Goal: Complete application form: Fill out and submit a form for a specific purpose

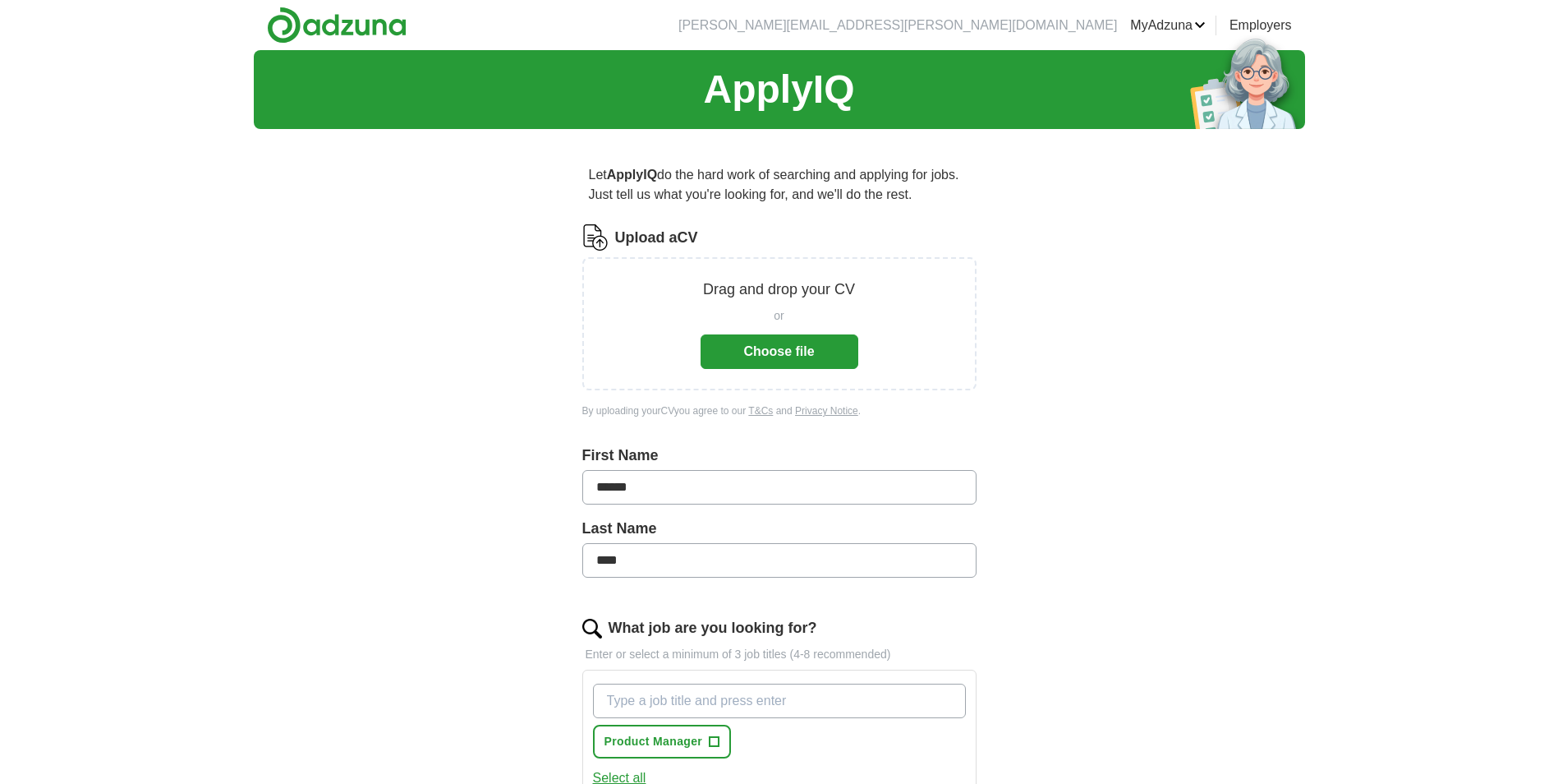
click at [806, 363] on button "Choose file" at bounding box center [779, 351] width 157 height 34
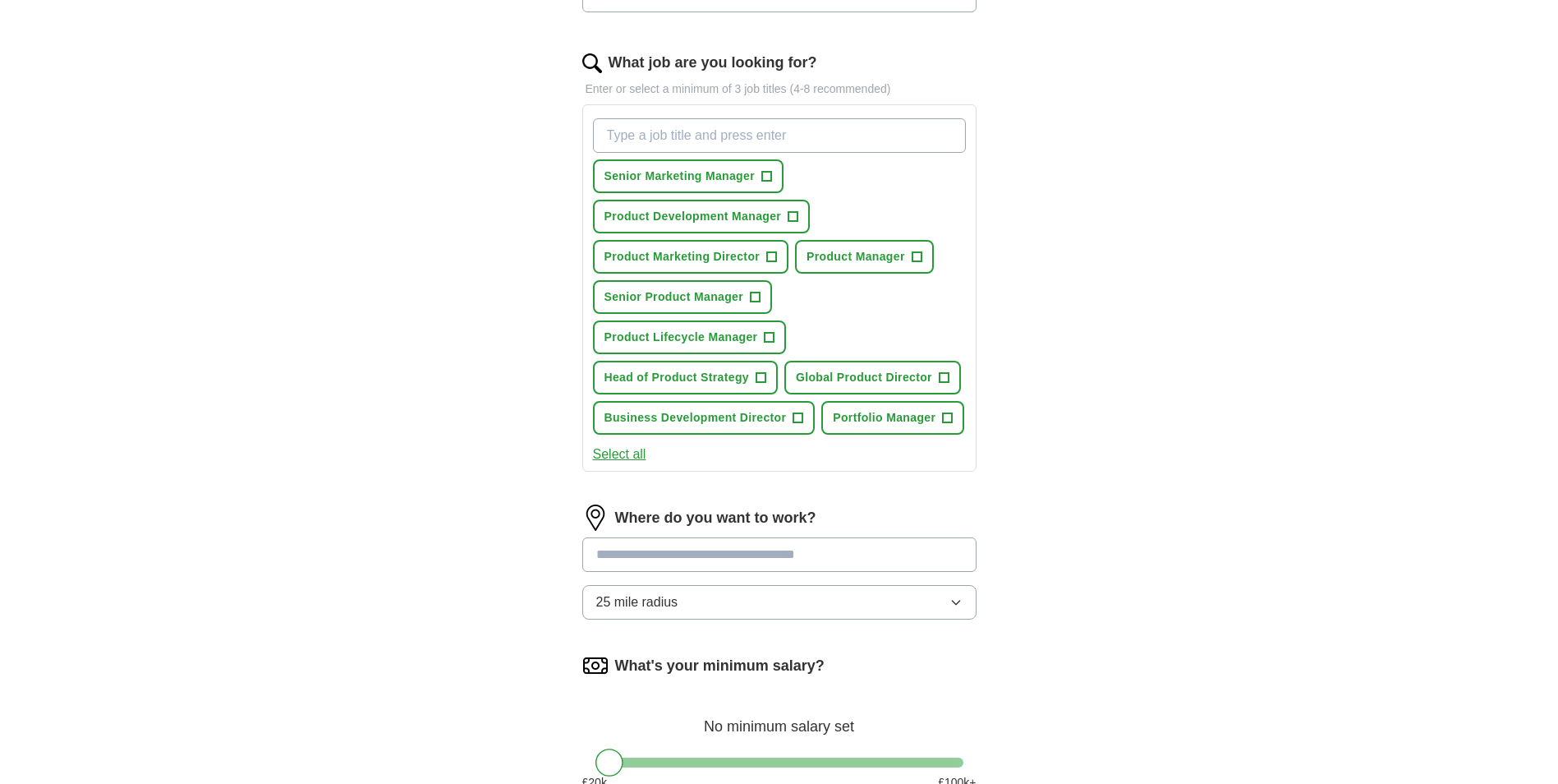
scroll to position [739, 0]
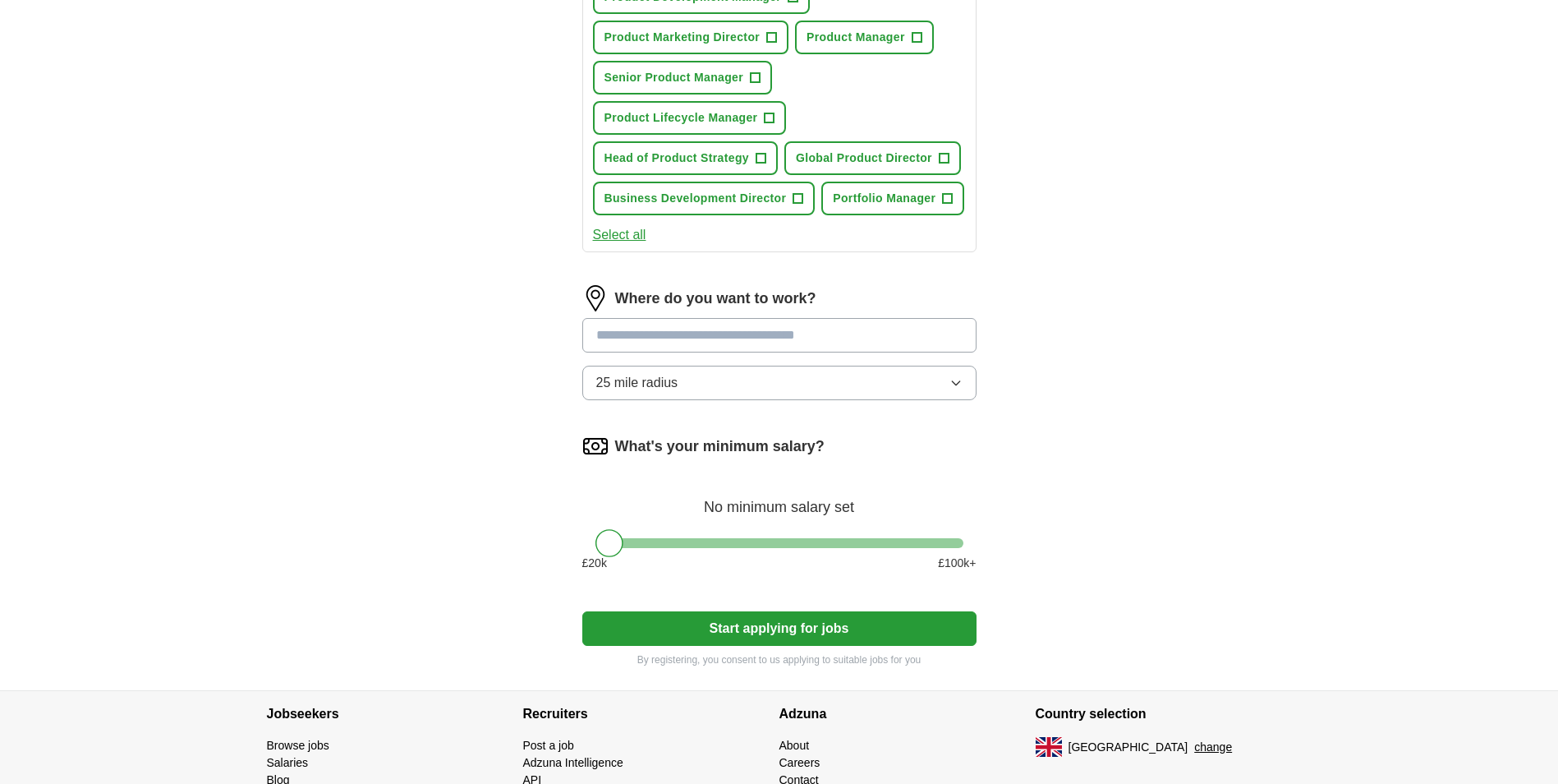
click at [608, 239] on button "Select all" at bounding box center [620, 235] width 53 height 20
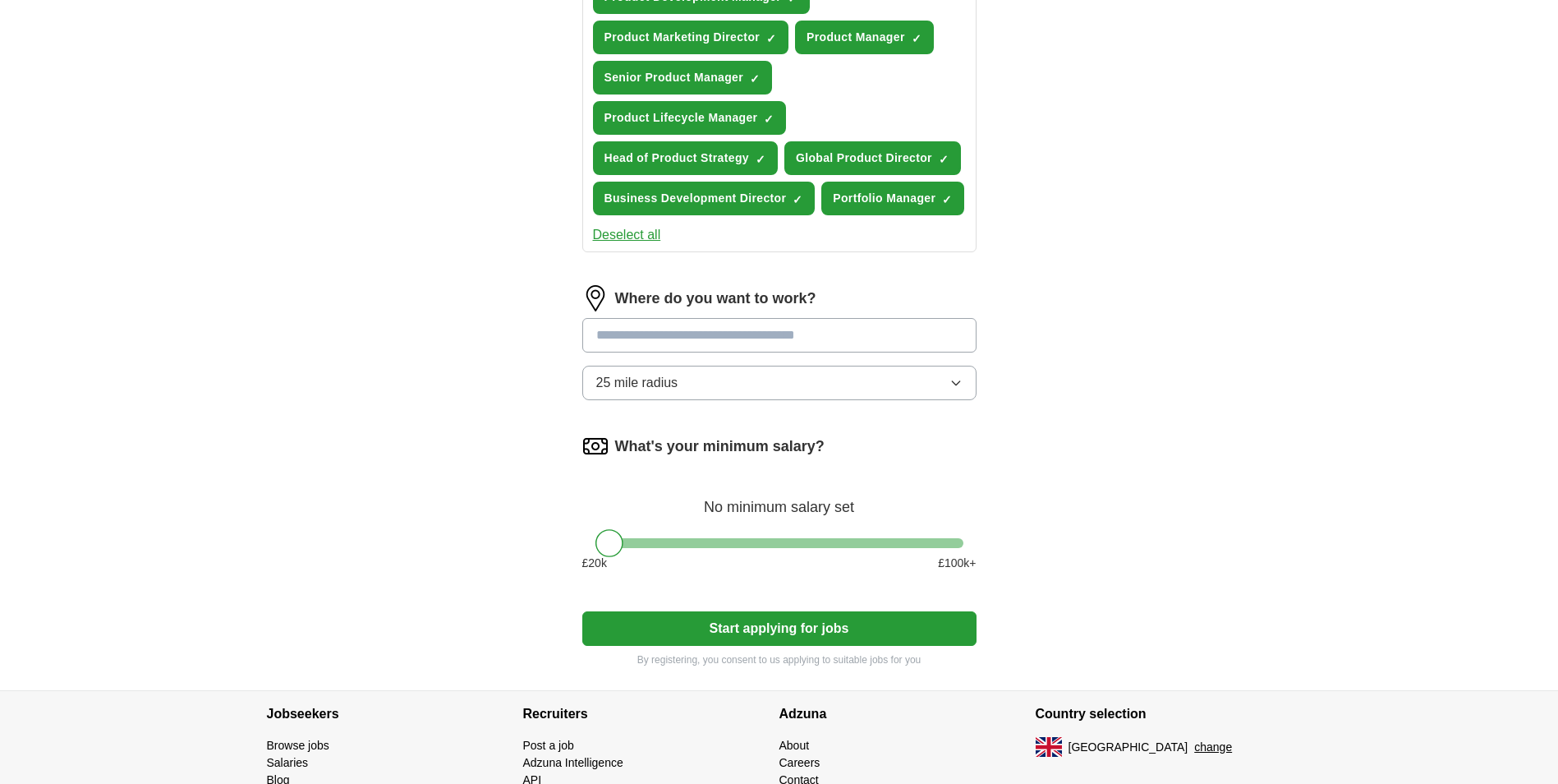
click at [904, 337] on input at bounding box center [779, 335] width 394 height 34
type input "**********"
click at [737, 385] on li "[GEOGRAPHIC_DATA] ([GEOGRAPHIC_DATA])" at bounding box center [779, 376] width 392 height 32
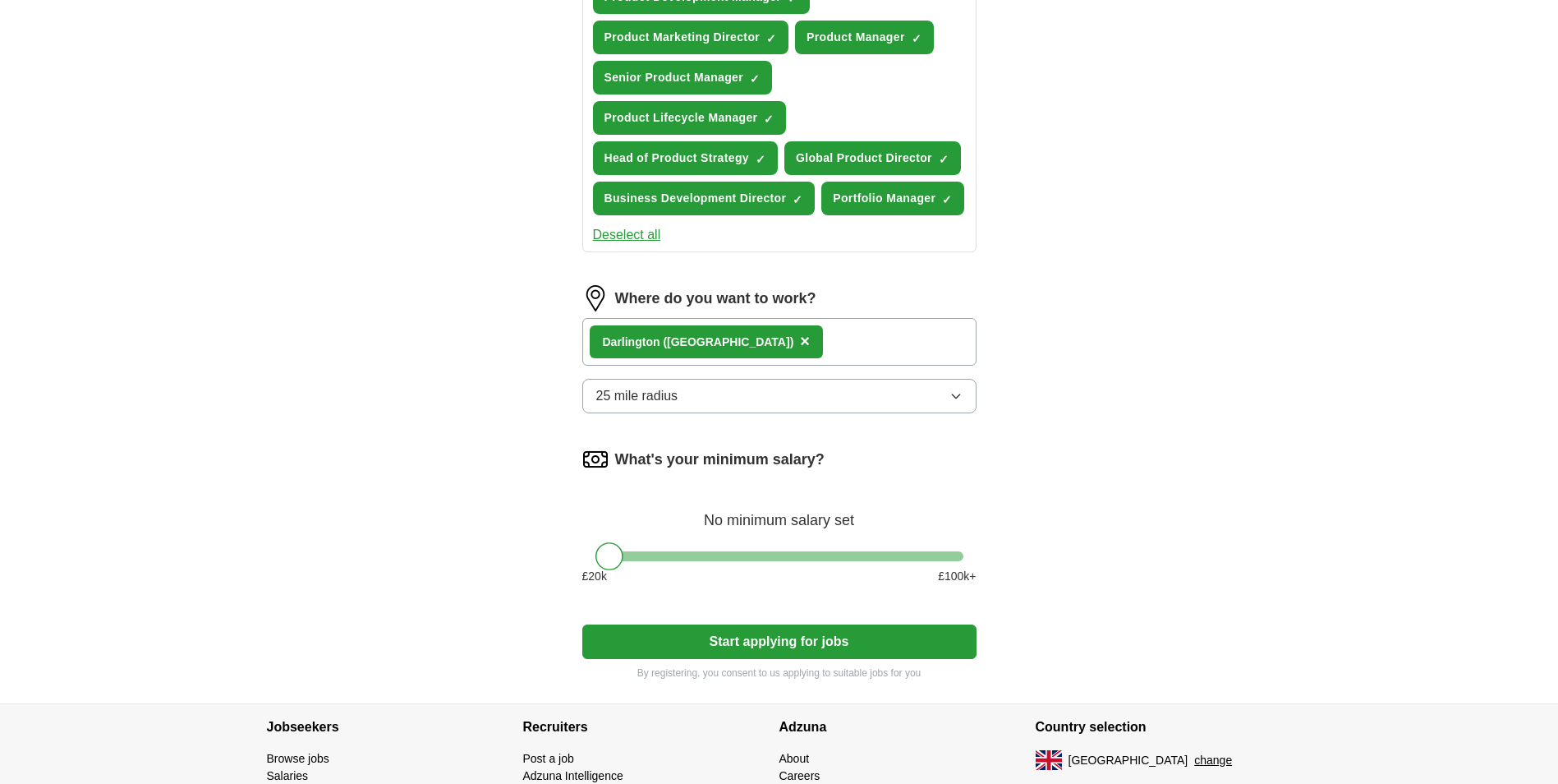
click at [893, 386] on button "25 mile radius" at bounding box center [779, 396] width 394 height 34
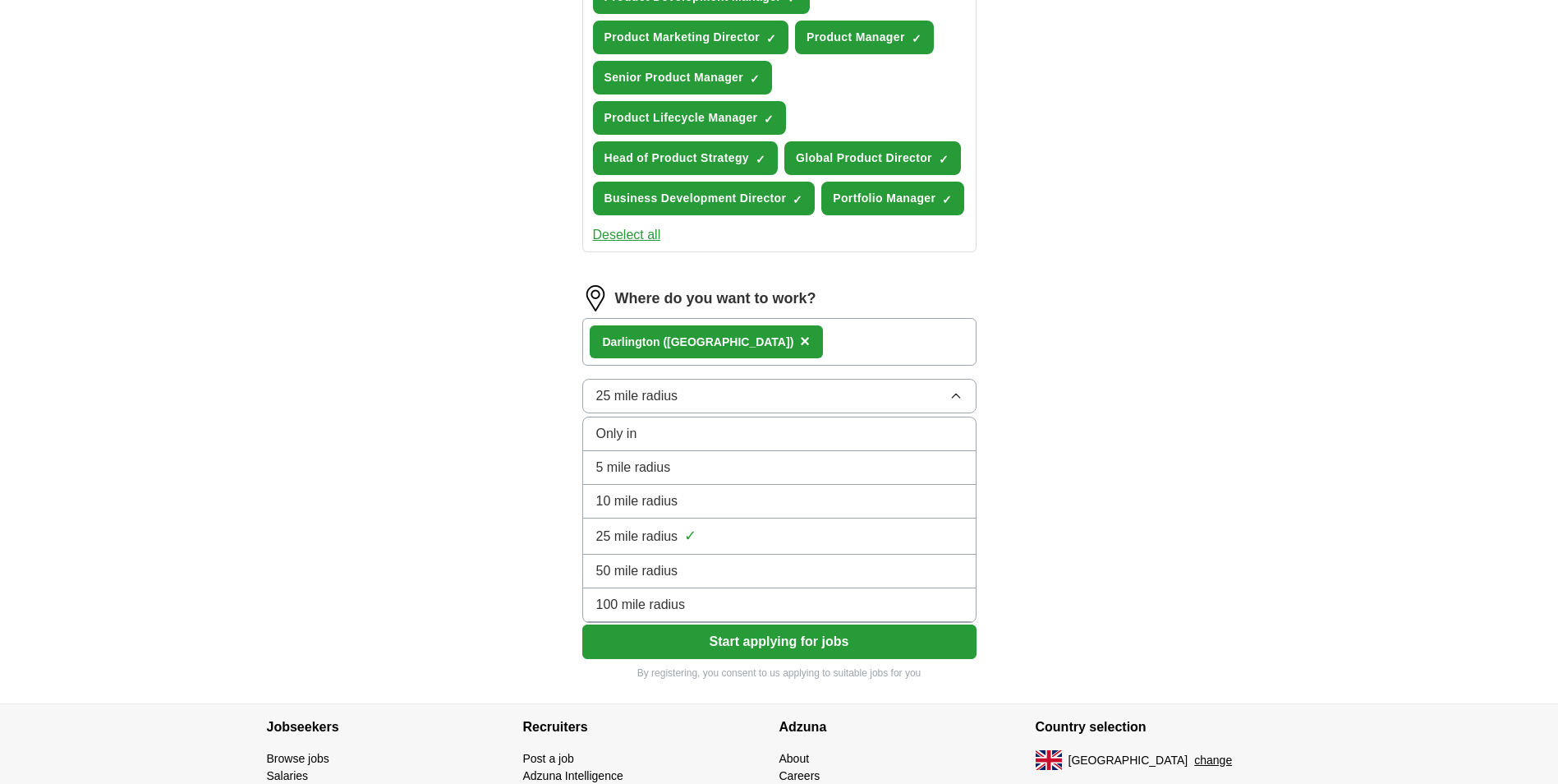
click at [791, 612] on div "100 mile radius" at bounding box center [780, 605] width 367 height 20
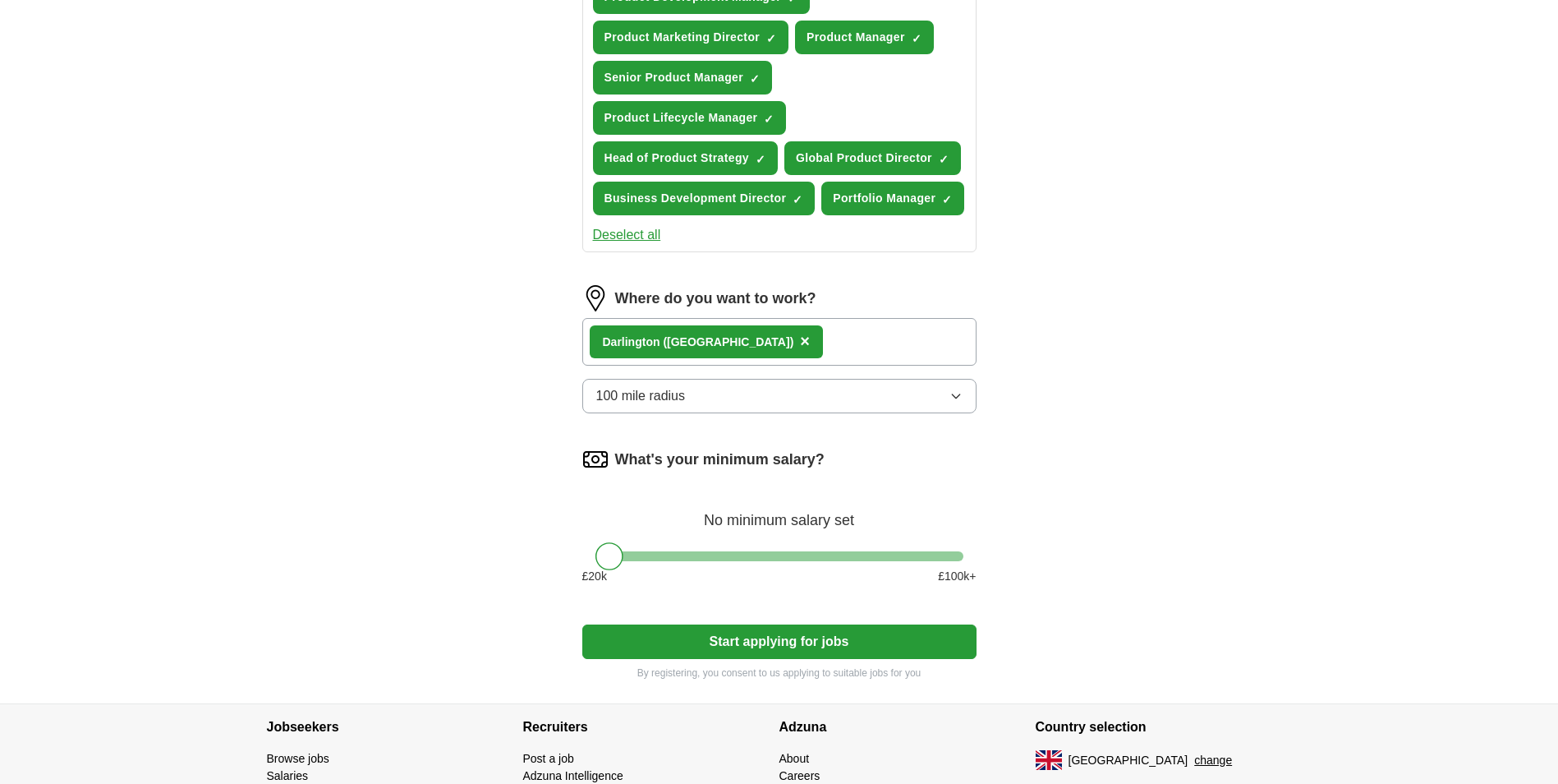
click at [821, 557] on div at bounding box center [780, 557] width 368 height 10
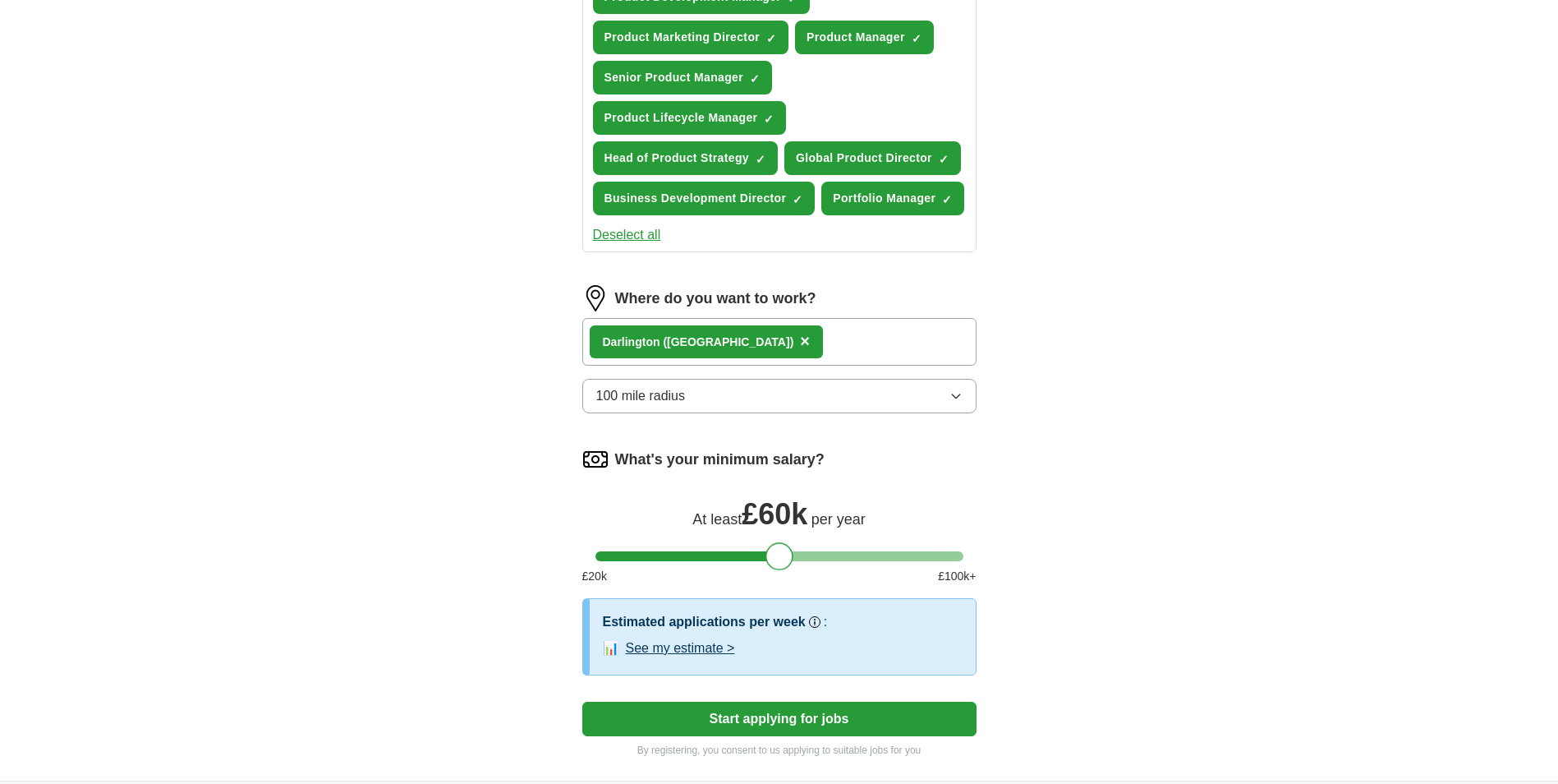
drag, startPoint x: 821, startPoint y: 557, endPoint x: 779, endPoint y: 557, distance: 42.0
click at [779, 557] on div at bounding box center [780, 557] width 28 height 28
click at [1126, 507] on div "ApplyIQ Let ApplyIQ do the hard work of searching and applying for jobs. Just t…" at bounding box center [780, 46] width 1051 height 1470
click at [684, 646] on button "See my estimate >" at bounding box center [680, 648] width 109 height 20
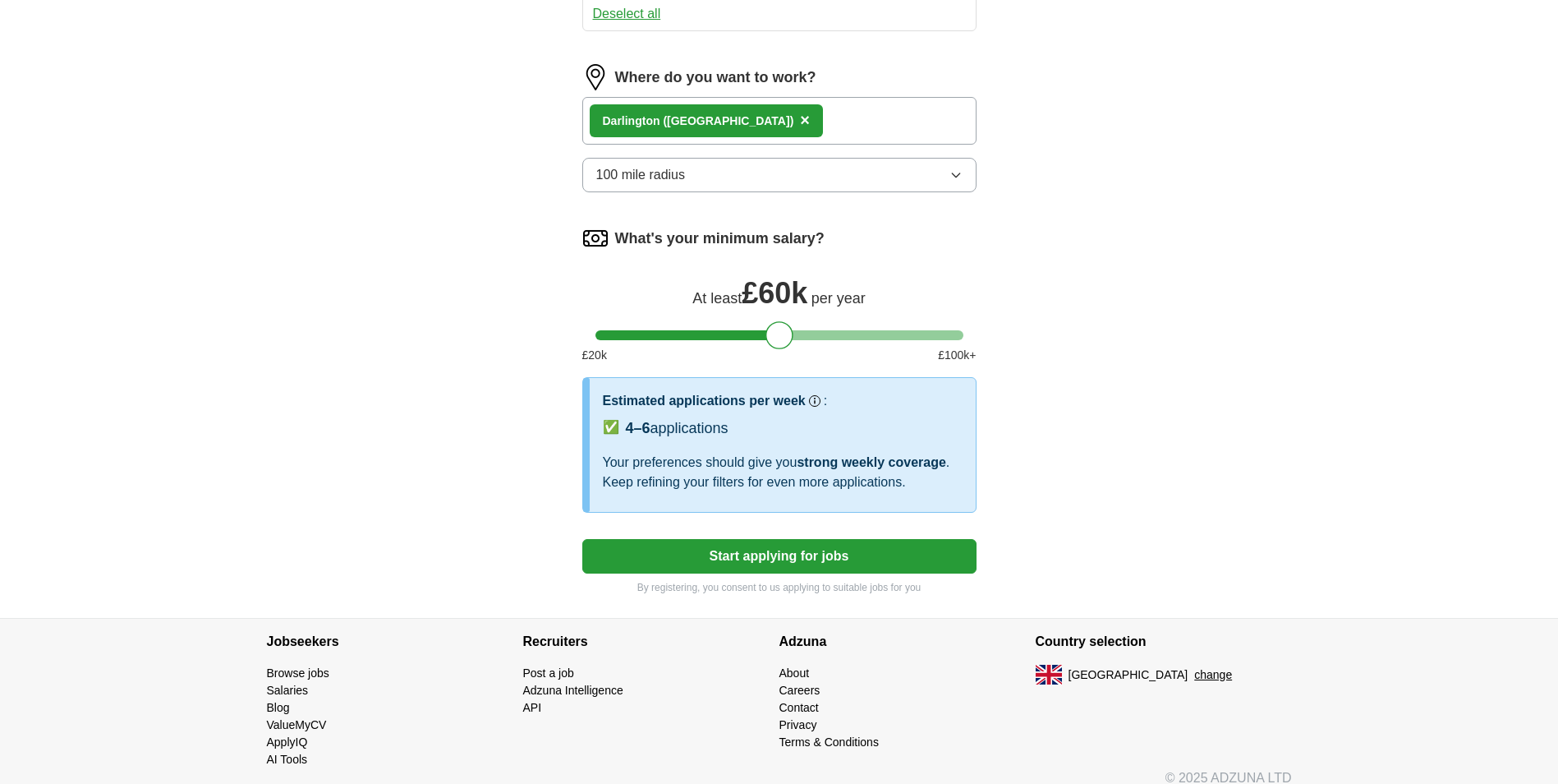
scroll to position [977, 0]
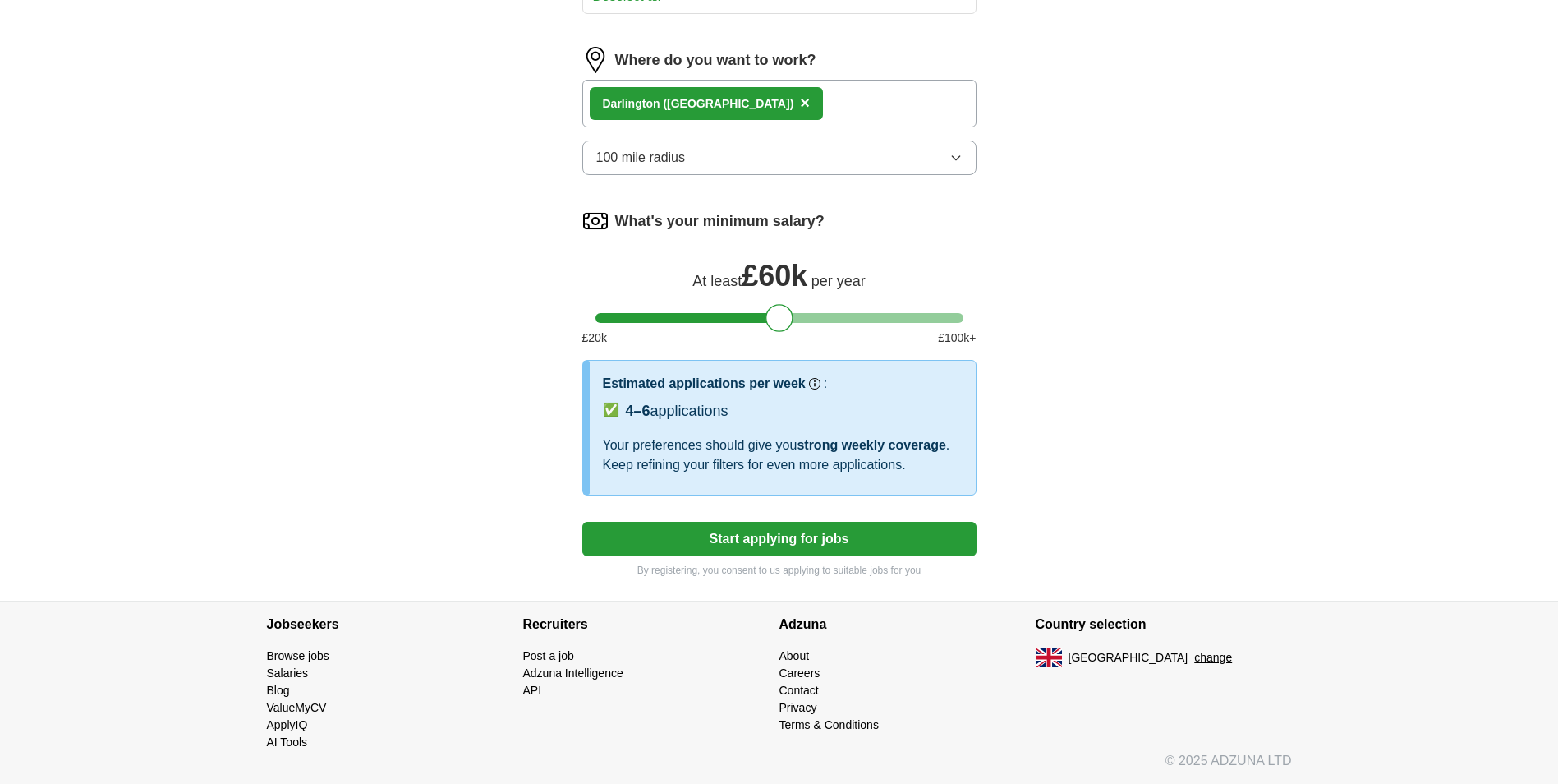
click at [775, 546] on button "Start applying for jobs" at bounding box center [779, 538] width 394 height 34
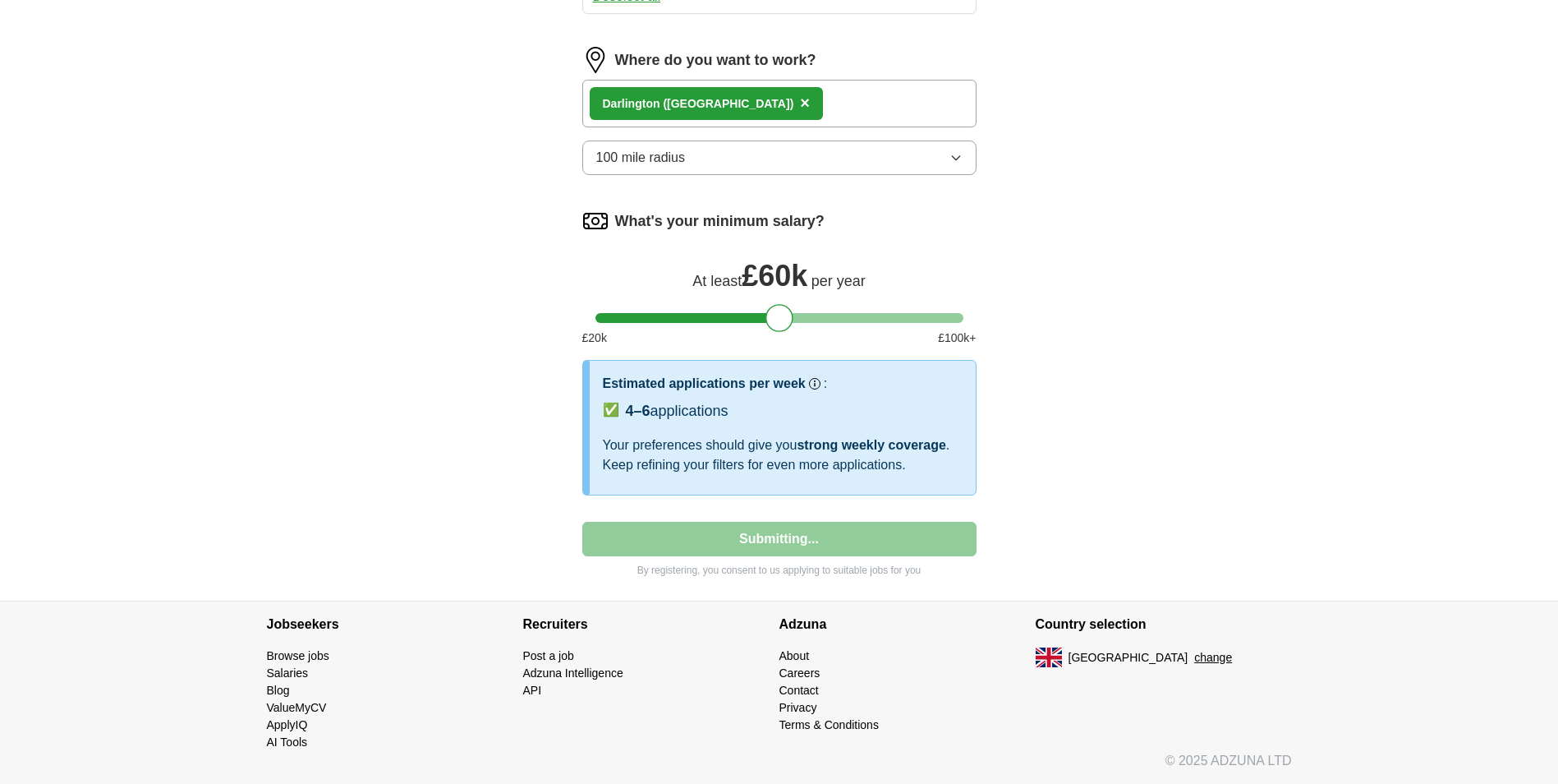
select select "**"
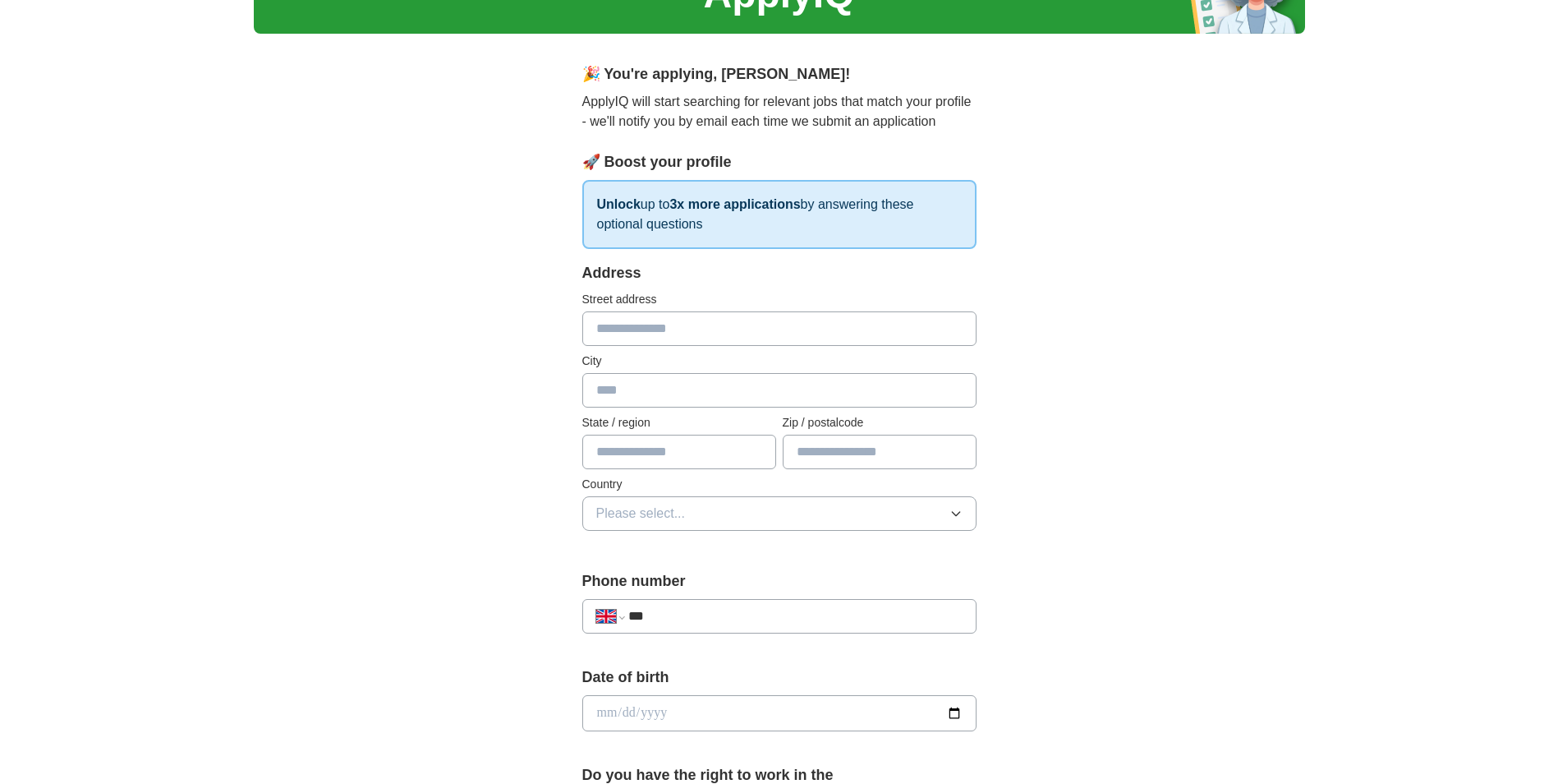
scroll to position [0, 0]
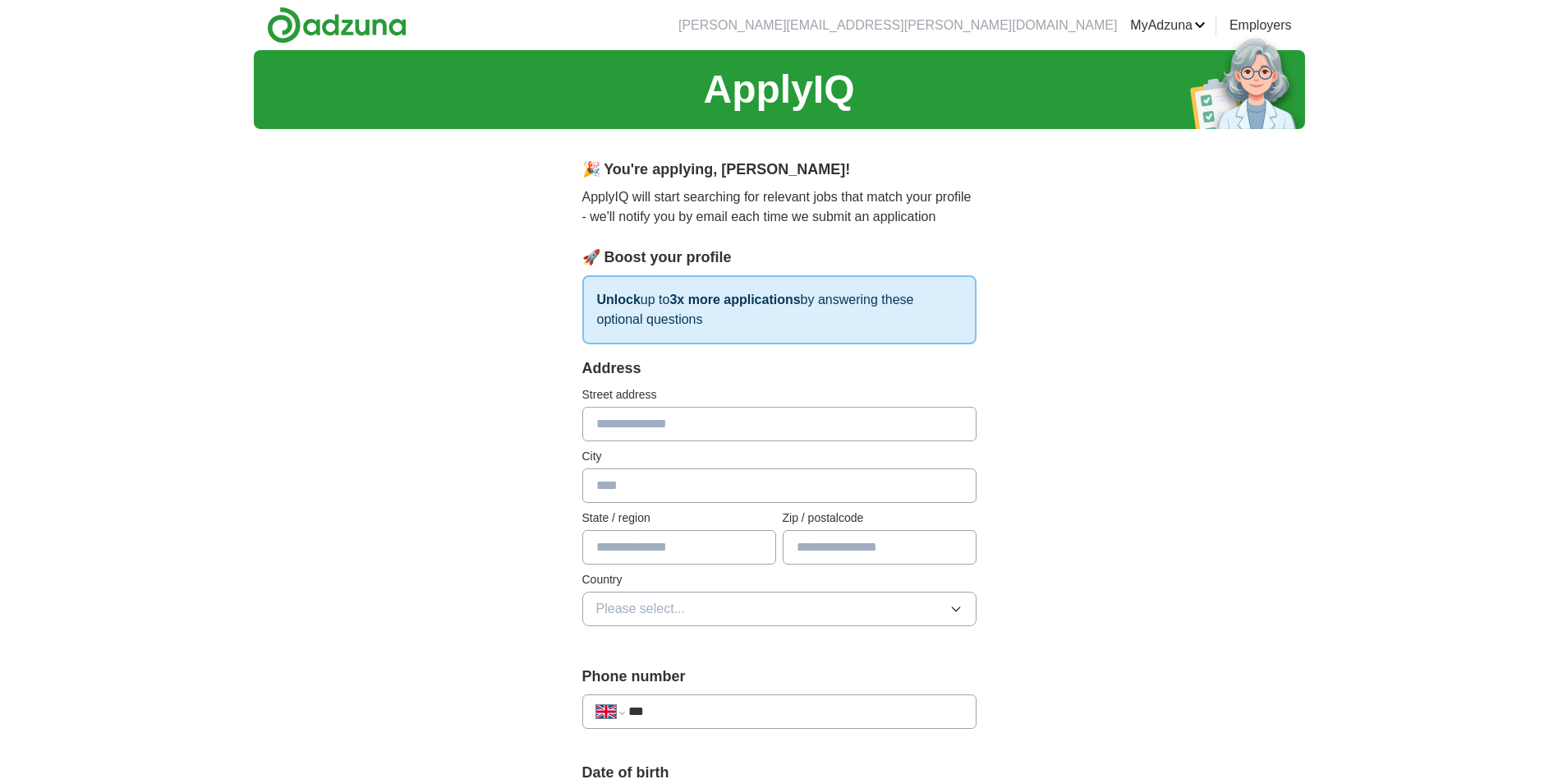
click at [658, 431] on input "text" at bounding box center [779, 423] width 394 height 34
type input "**********"
type input "*********"
type input "********"
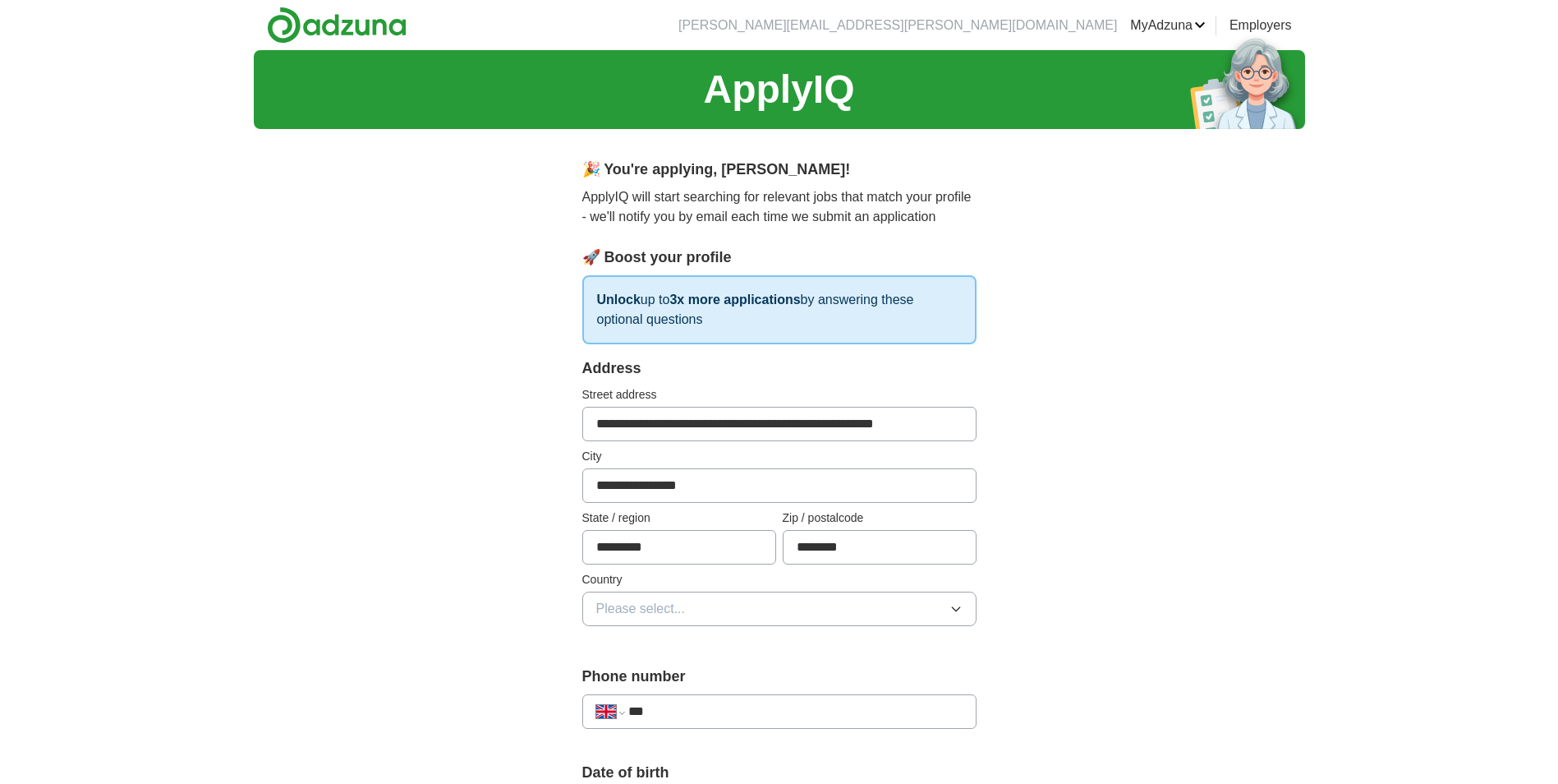
click at [678, 618] on button "Please select..." at bounding box center [779, 608] width 394 height 34
click at [627, 649] on span "[GEOGRAPHIC_DATA]" at bounding box center [665, 647] width 137 height 20
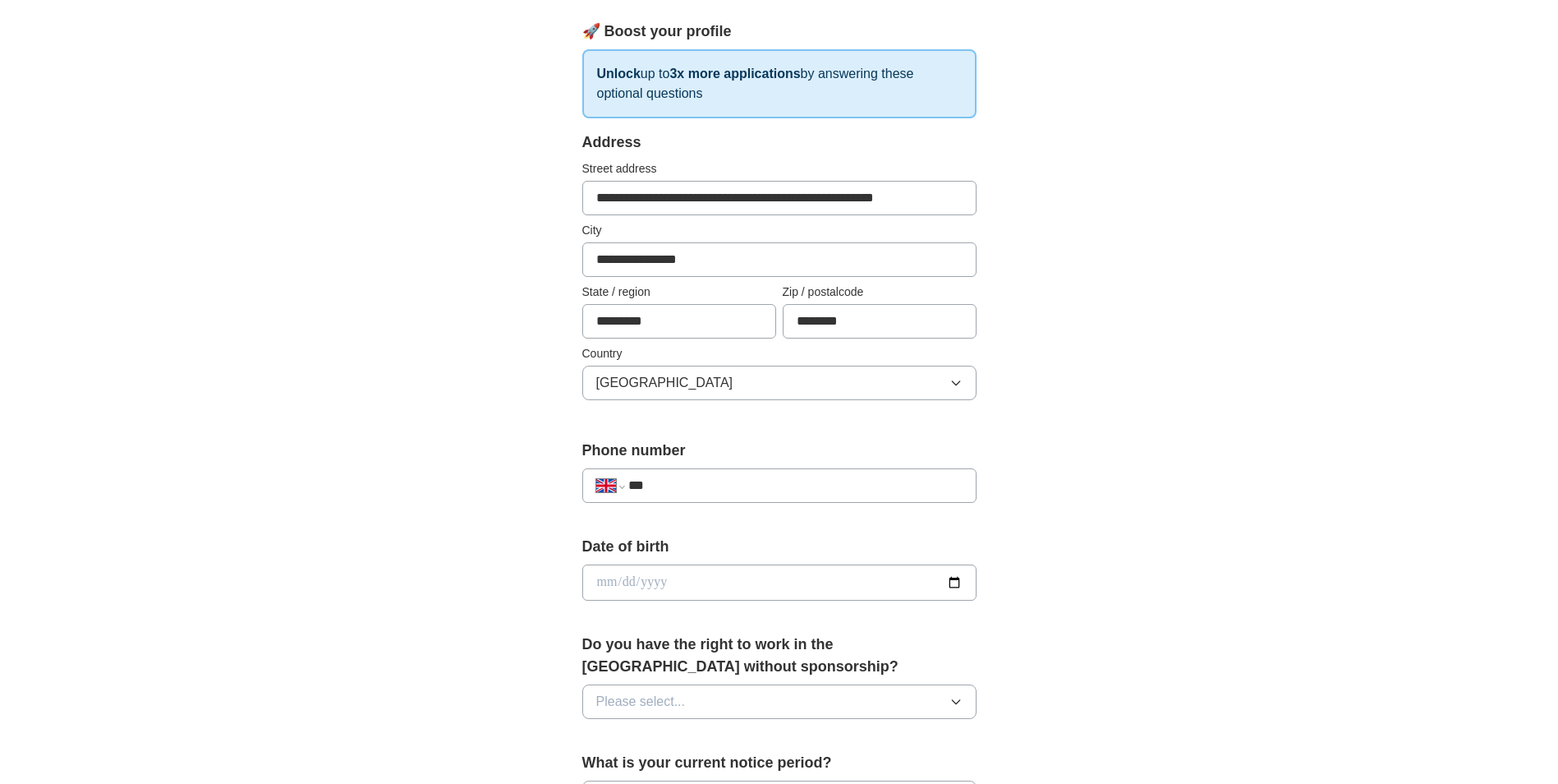
scroll to position [247, 0]
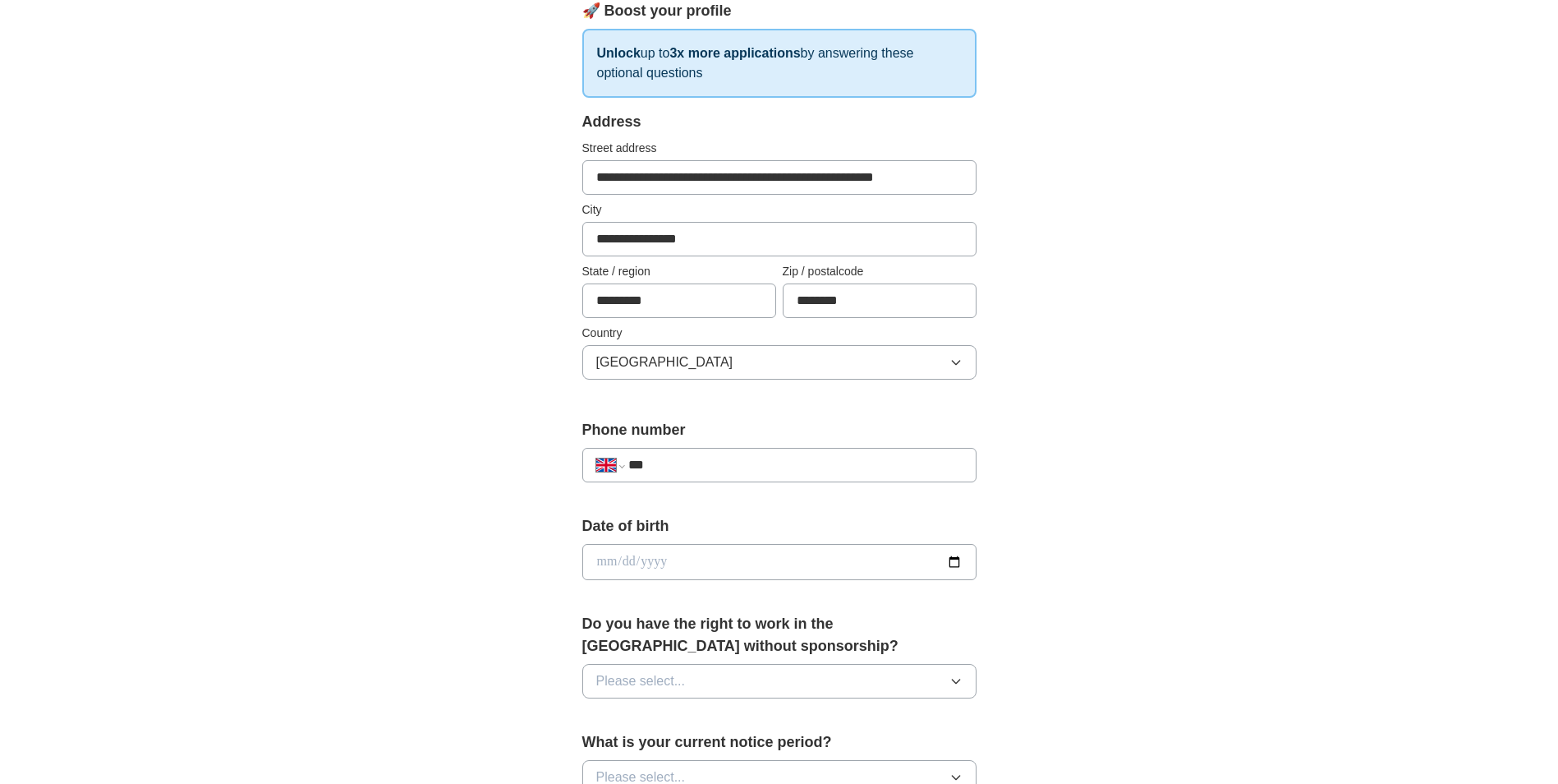
click at [762, 458] on input "***" at bounding box center [795, 465] width 333 height 20
click at [669, 458] on input "***" at bounding box center [795, 465] width 333 height 20
type input "**********"
click at [955, 568] on input "date" at bounding box center [779, 562] width 394 height 36
click at [787, 563] on input "date" at bounding box center [779, 562] width 394 height 36
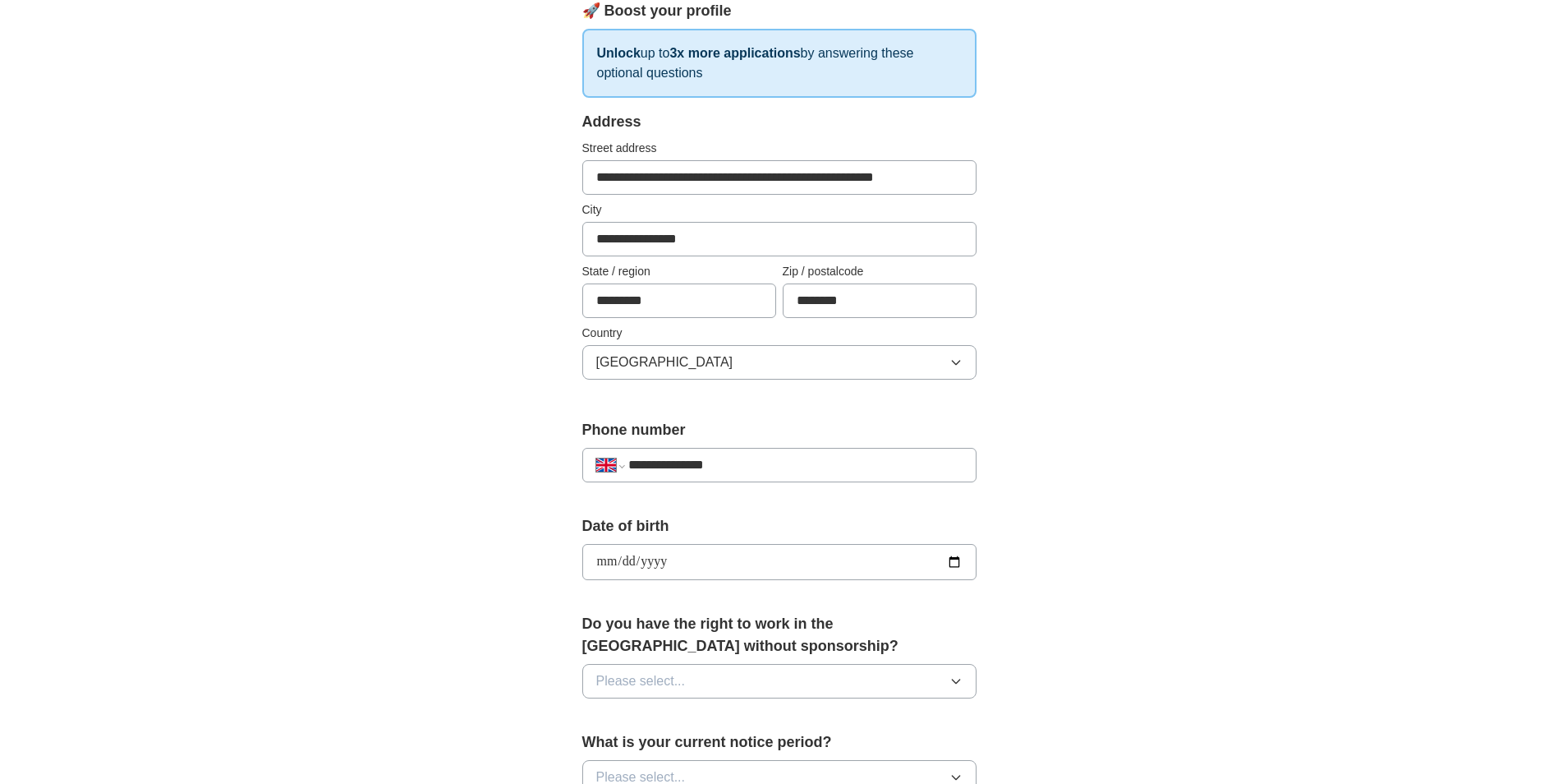
type input "**********"
click at [851, 677] on button "Please select..." at bounding box center [779, 681] width 394 height 34
click at [616, 725] on span "Yes" at bounding box center [607, 719] width 22 height 20
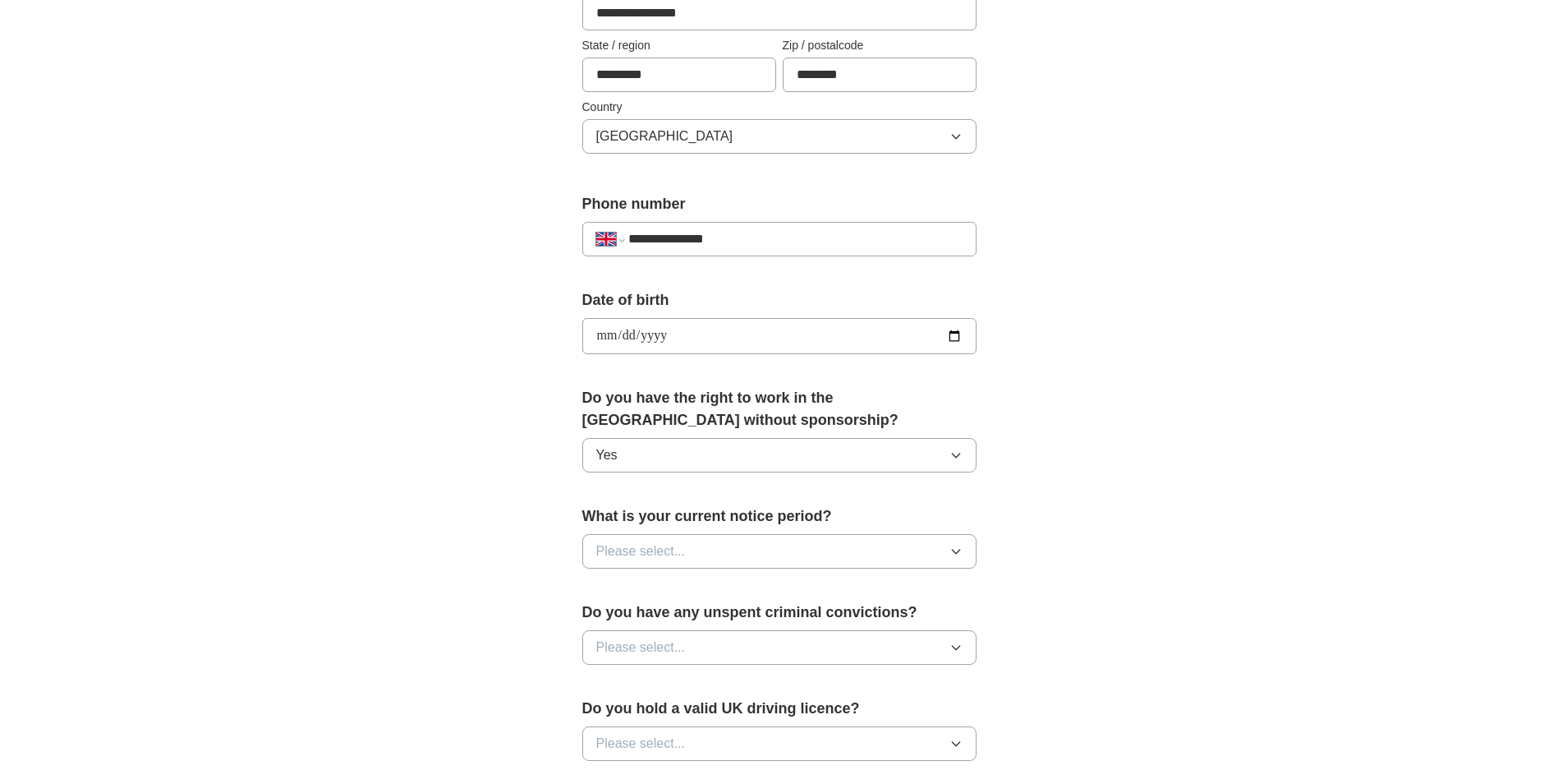
scroll to position [493, 0]
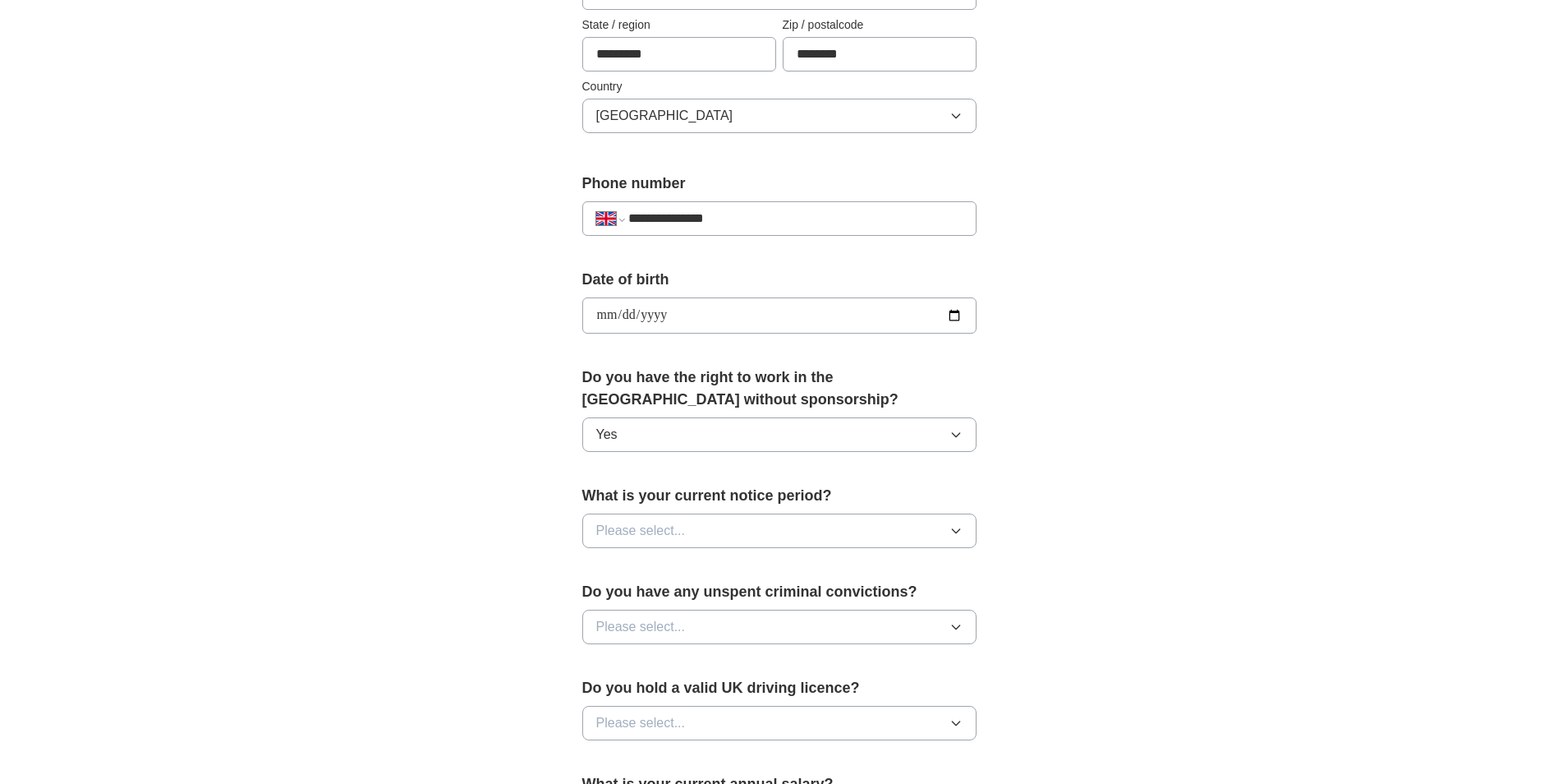
click at [661, 517] on button "Please select..." at bounding box center [779, 530] width 394 height 34
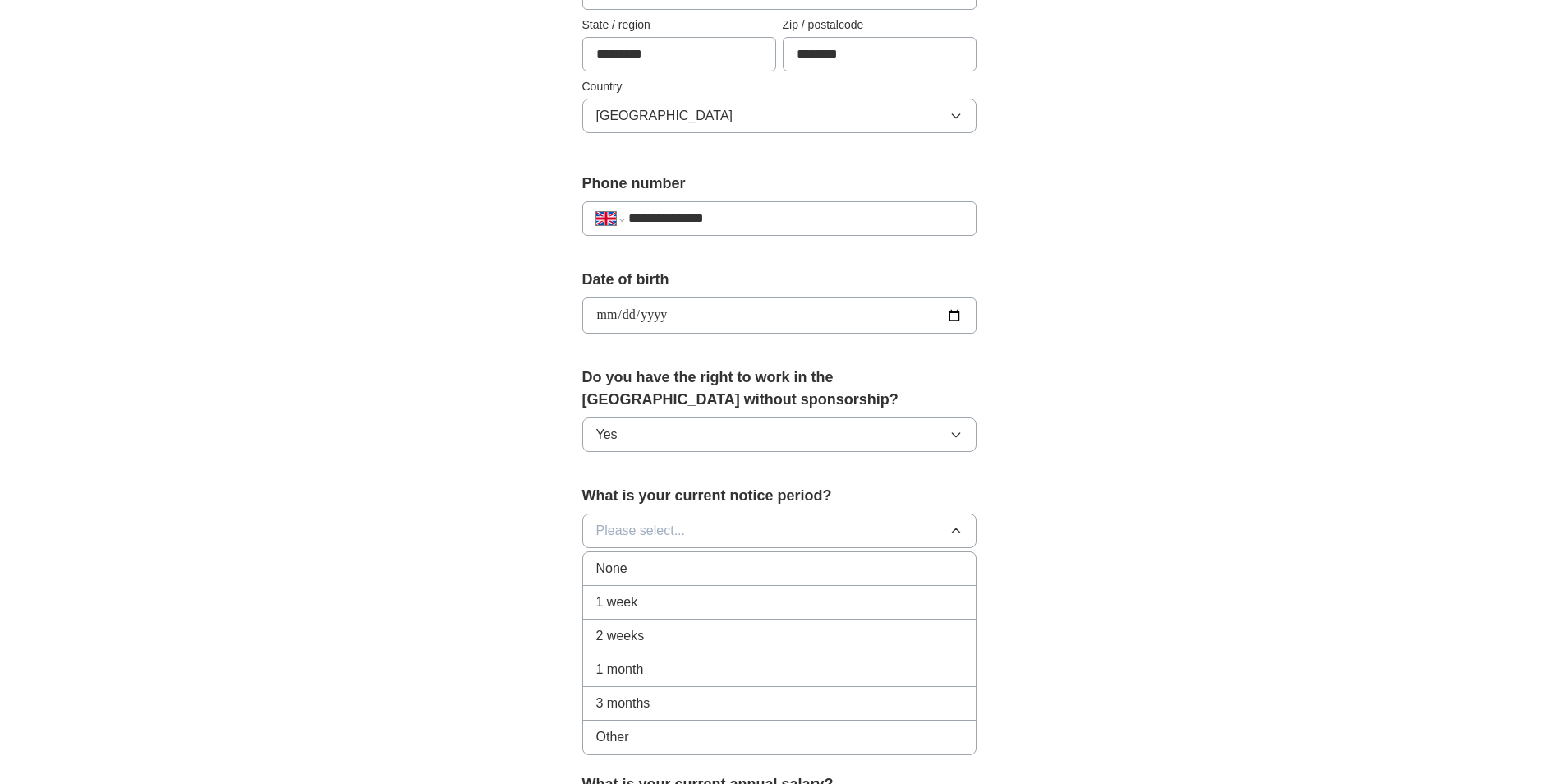
click at [615, 698] on span "3 months" at bounding box center [623, 703] width 54 height 20
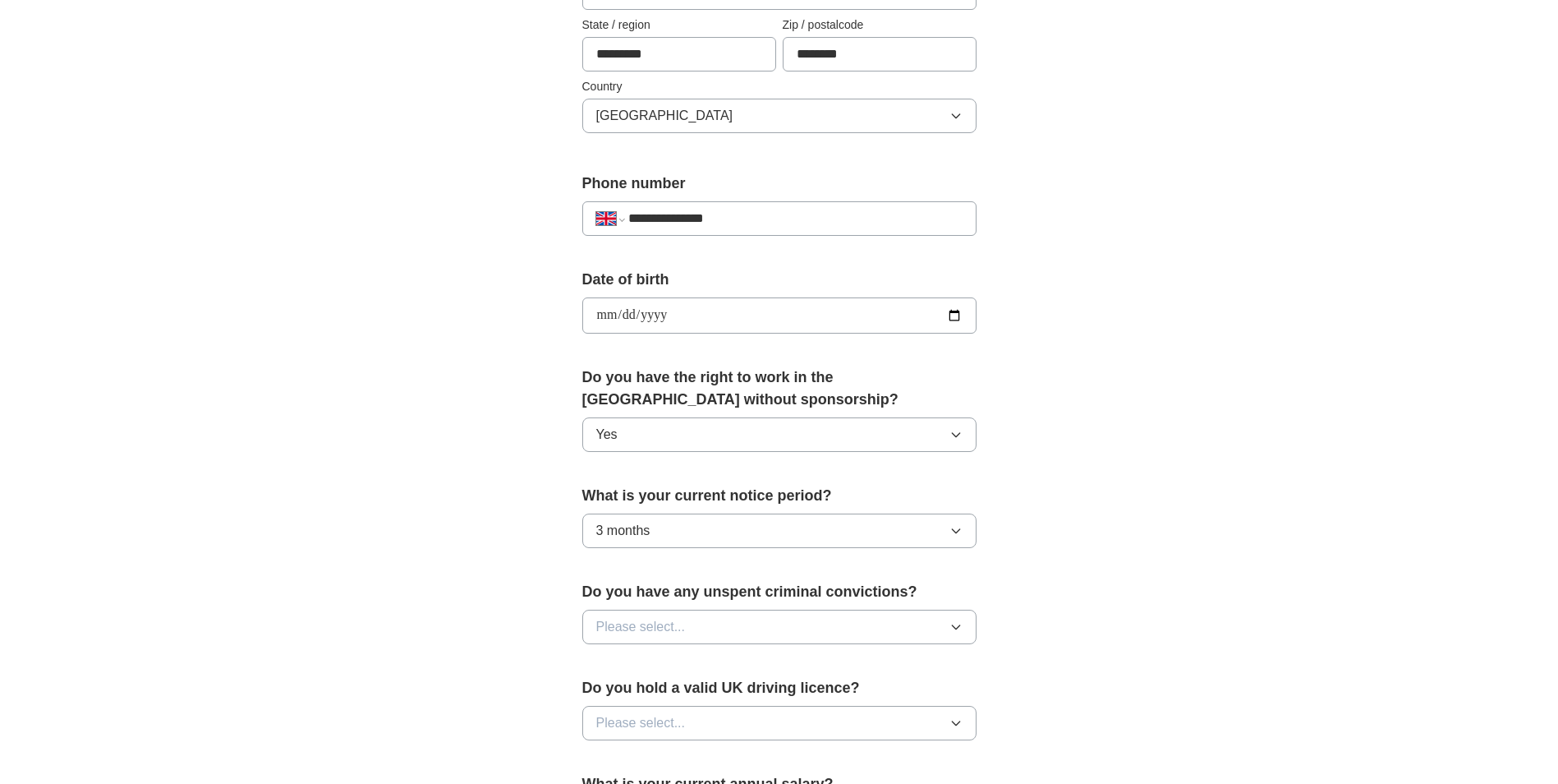
click at [656, 637] on button "Please select..." at bounding box center [779, 627] width 394 height 34
click at [613, 705] on div "No" at bounding box center [780, 698] width 367 height 20
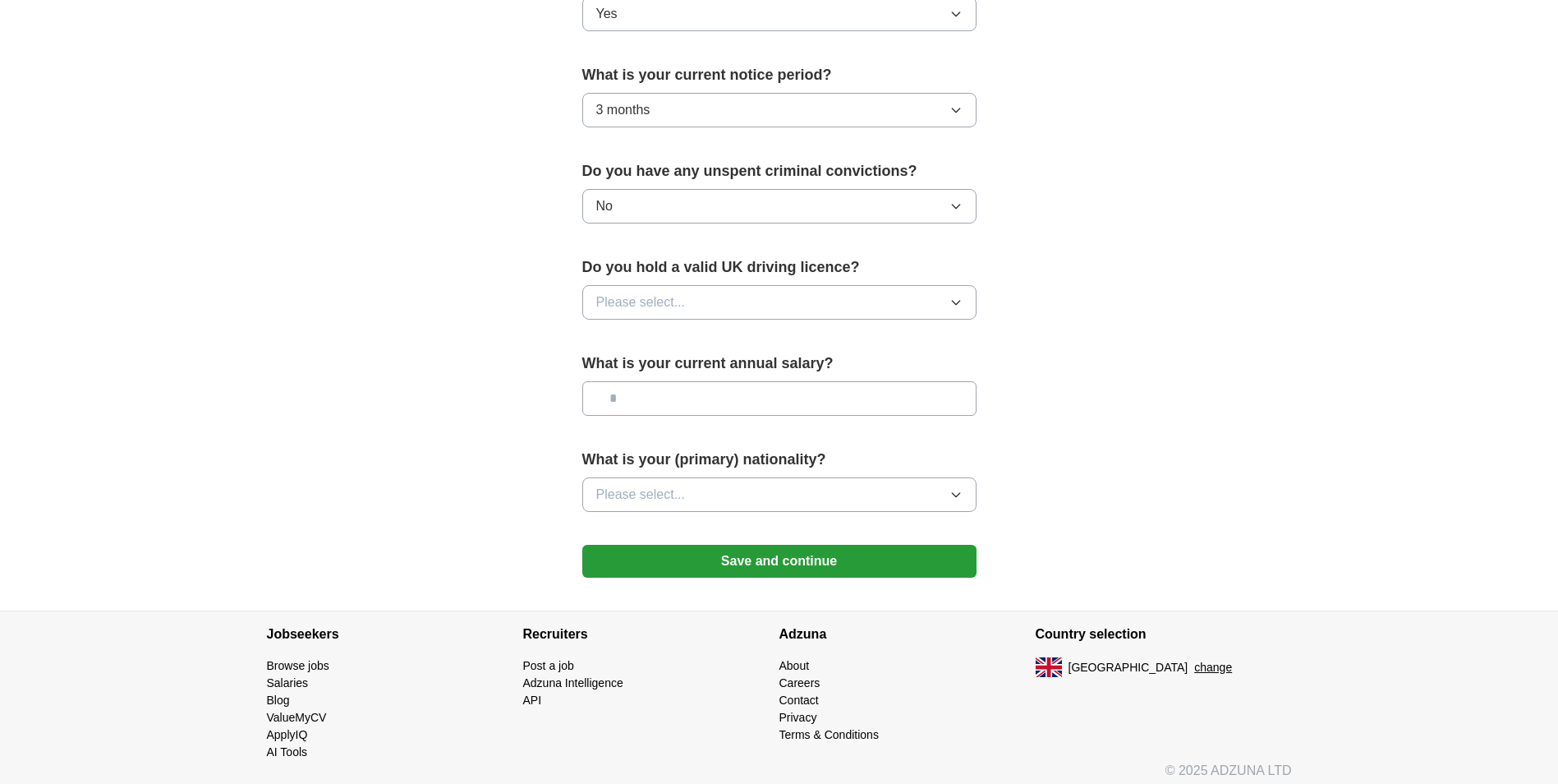
scroll to position [923, 0]
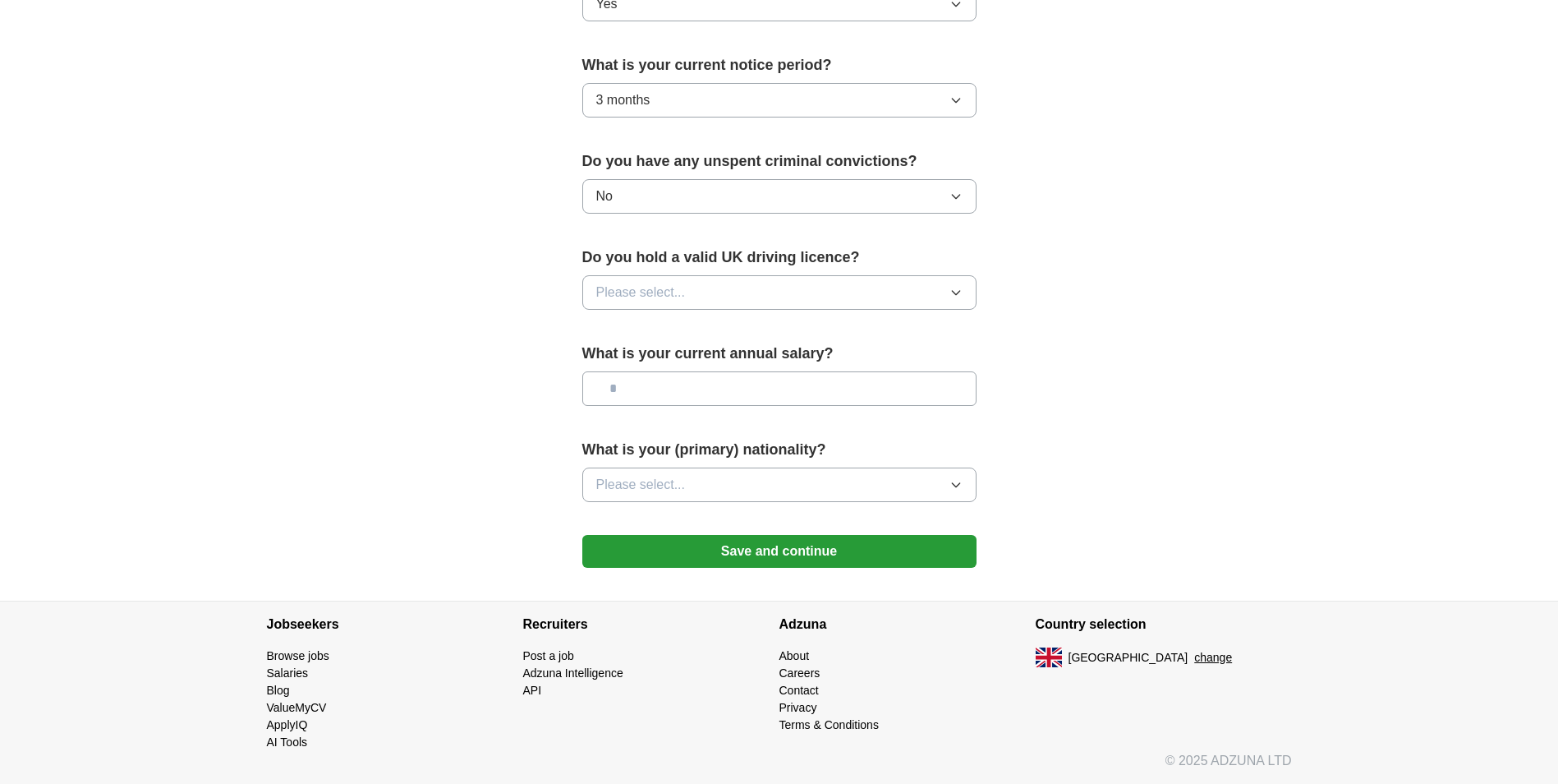
click at [650, 398] on input "text" at bounding box center [779, 388] width 394 height 34
click at [719, 285] on button "Please select..." at bounding box center [779, 292] width 394 height 34
click at [625, 320] on li "Yes" at bounding box center [779, 331] width 392 height 33
click at [673, 392] on input "text" at bounding box center [779, 388] width 394 height 34
click at [704, 472] on button "Please select..." at bounding box center [779, 484] width 394 height 34
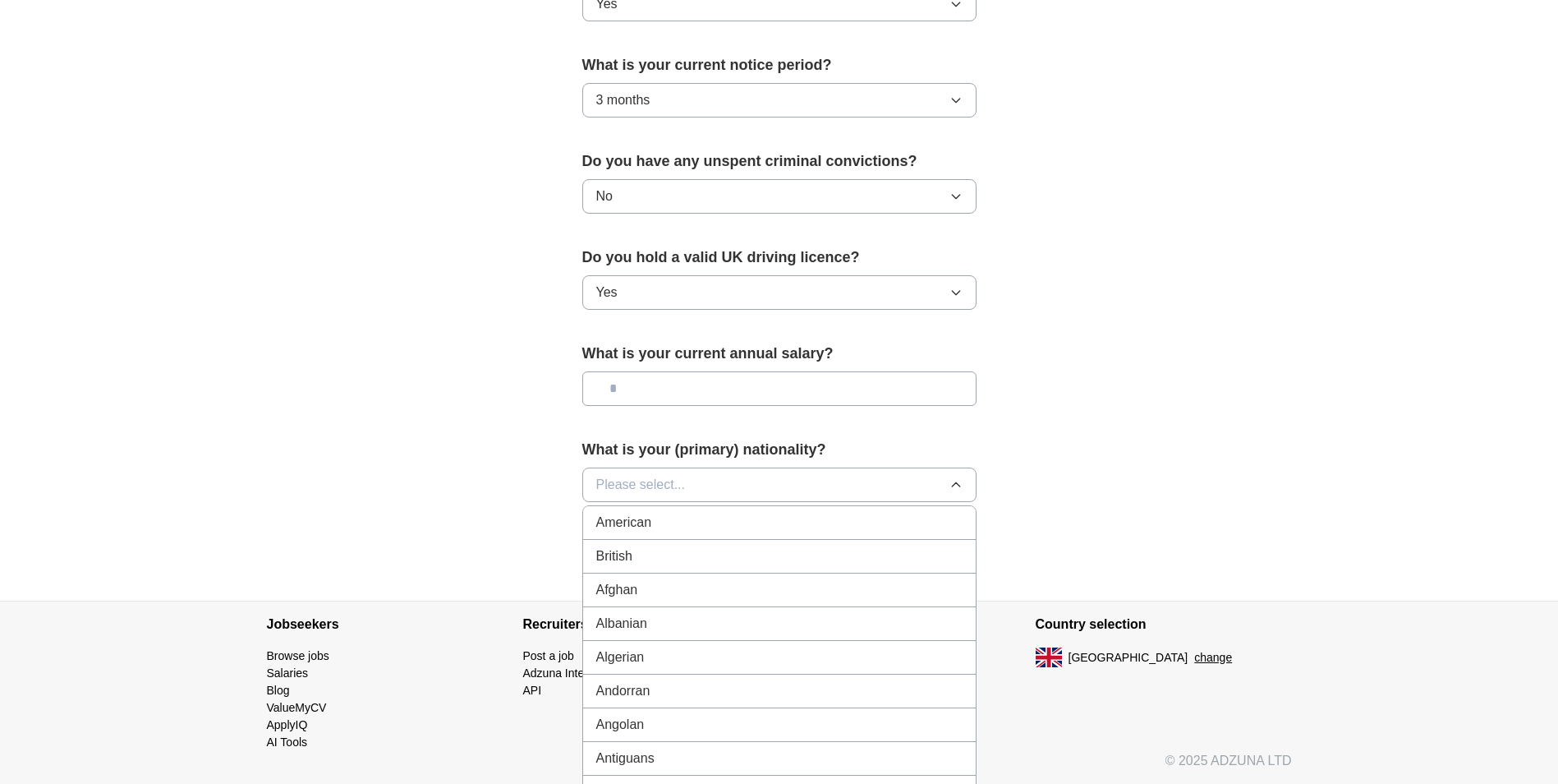
click at [605, 549] on span "British" at bounding box center [614, 557] width 36 height 20
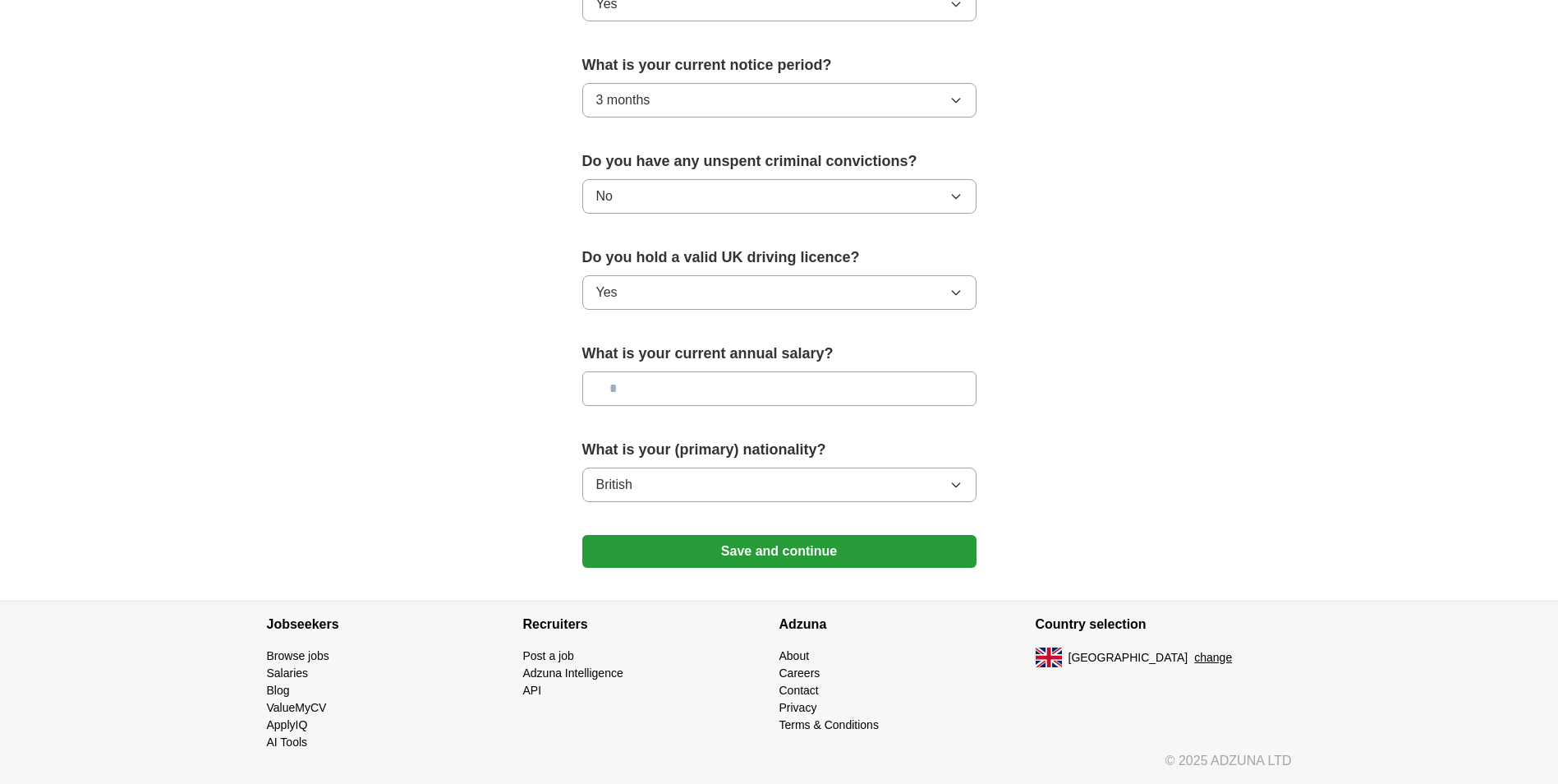
click at [632, 548] on button "Save and continue" at bounding box center [779, 551] width 394 height 32
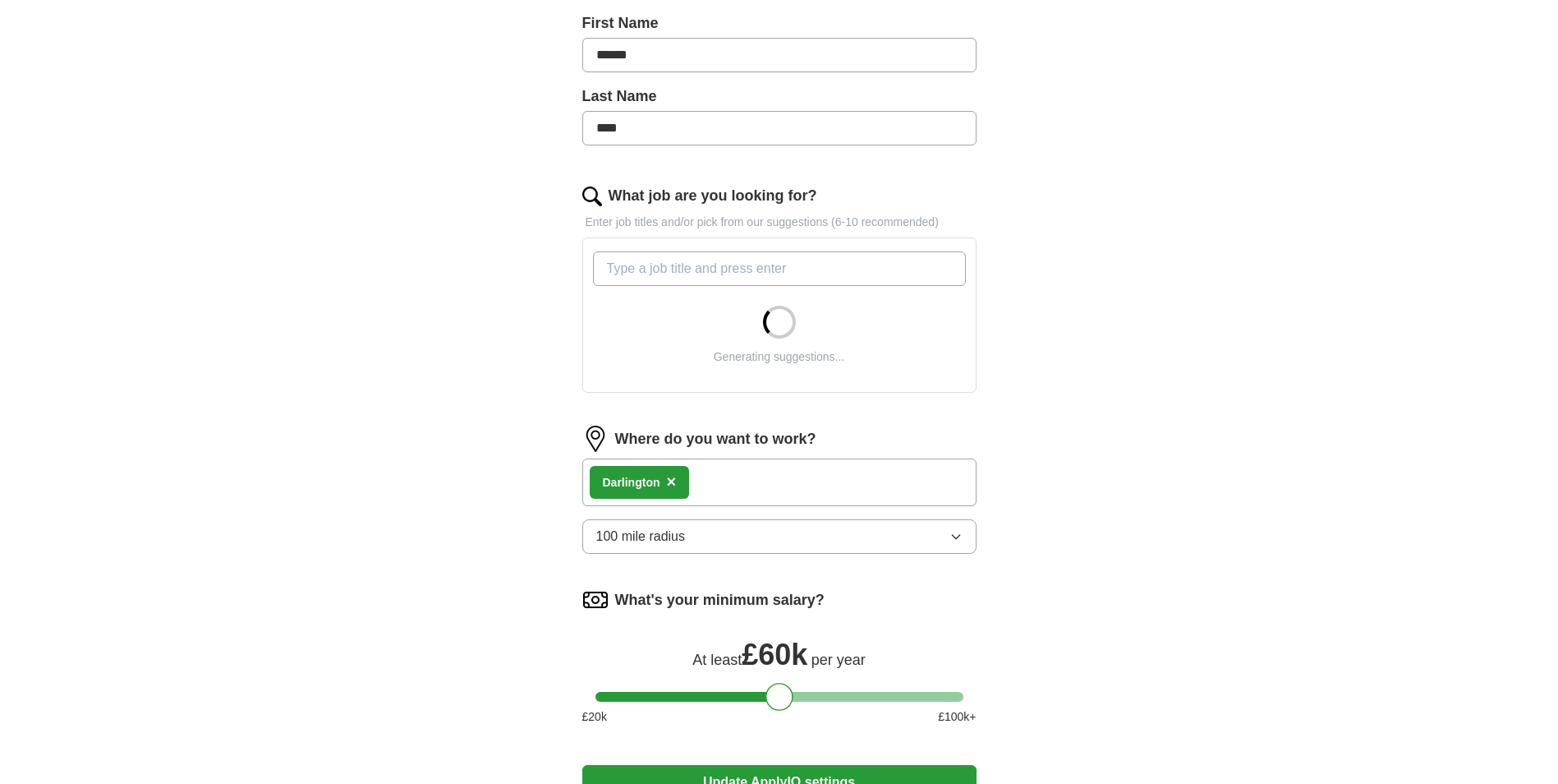
scroll to position [493, 0]
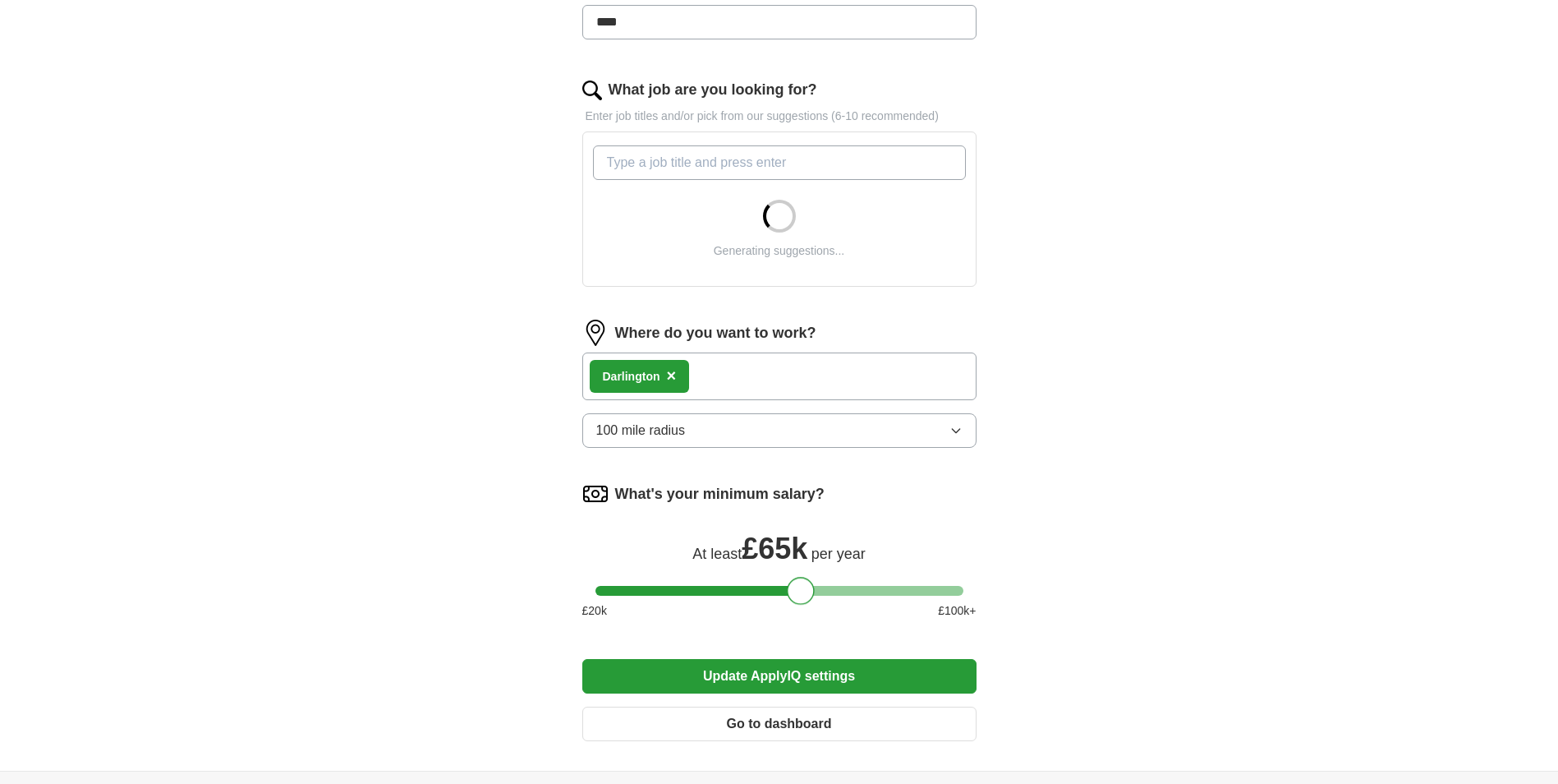
drag, startPoint x: 784, startPoint y: 596, endPoint x: 806, endPoint y: 590, distance: 22.8
click at [806, 590] on div at bounding box center [801, 591] width 28 height 28
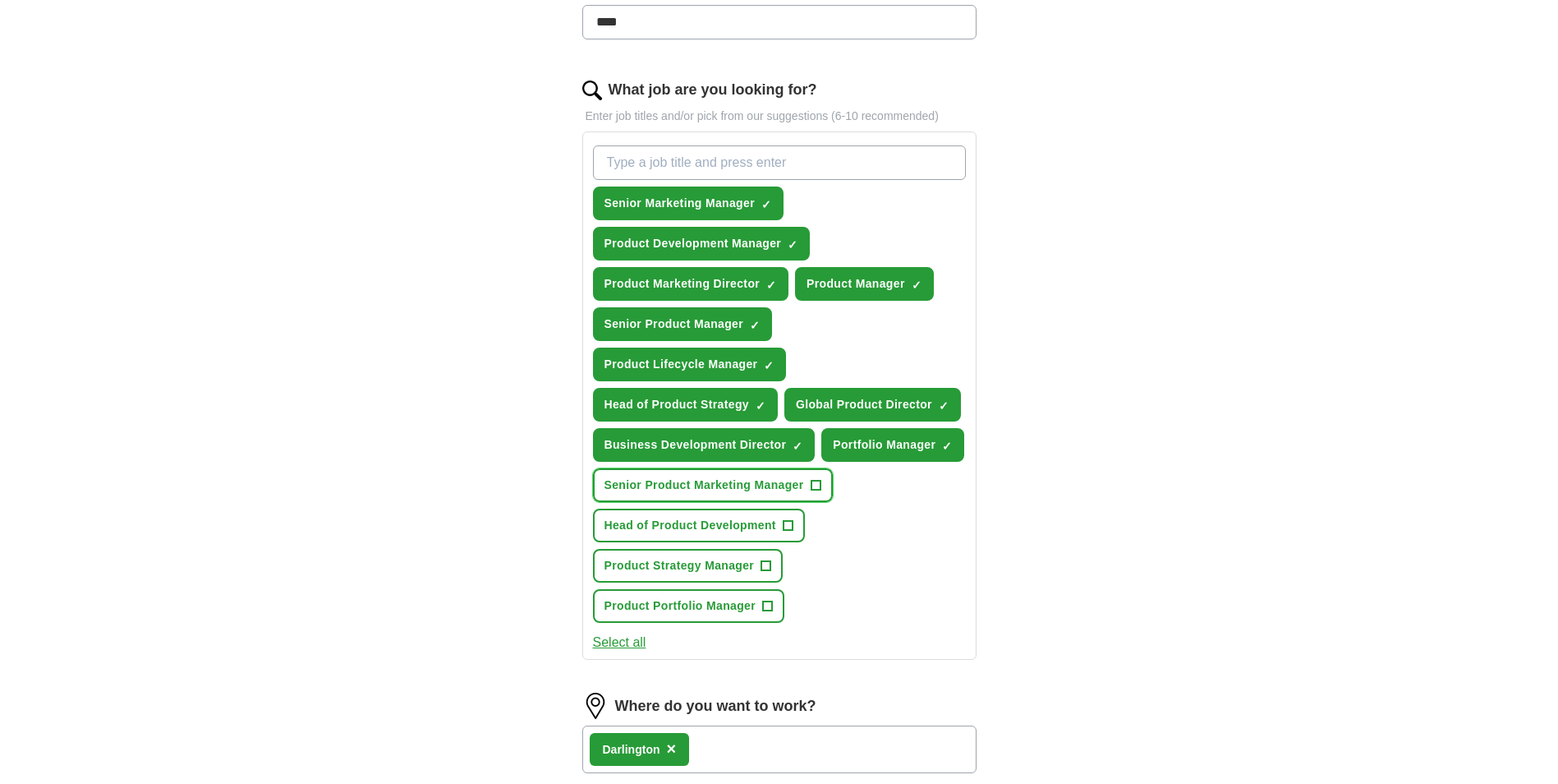
drag, startPoint x: 810, startPoint y: 481, endPoint x: 795, endPoint y: 504, distance: 27.5
click at [804, 482] on button "Senior Product Marketing Manager +" at bounding box center [713, 485] width 240 height 33
click at [781, 529] on button "Head of Product Development +" at bounding box center [699, 525] width 212 height 33
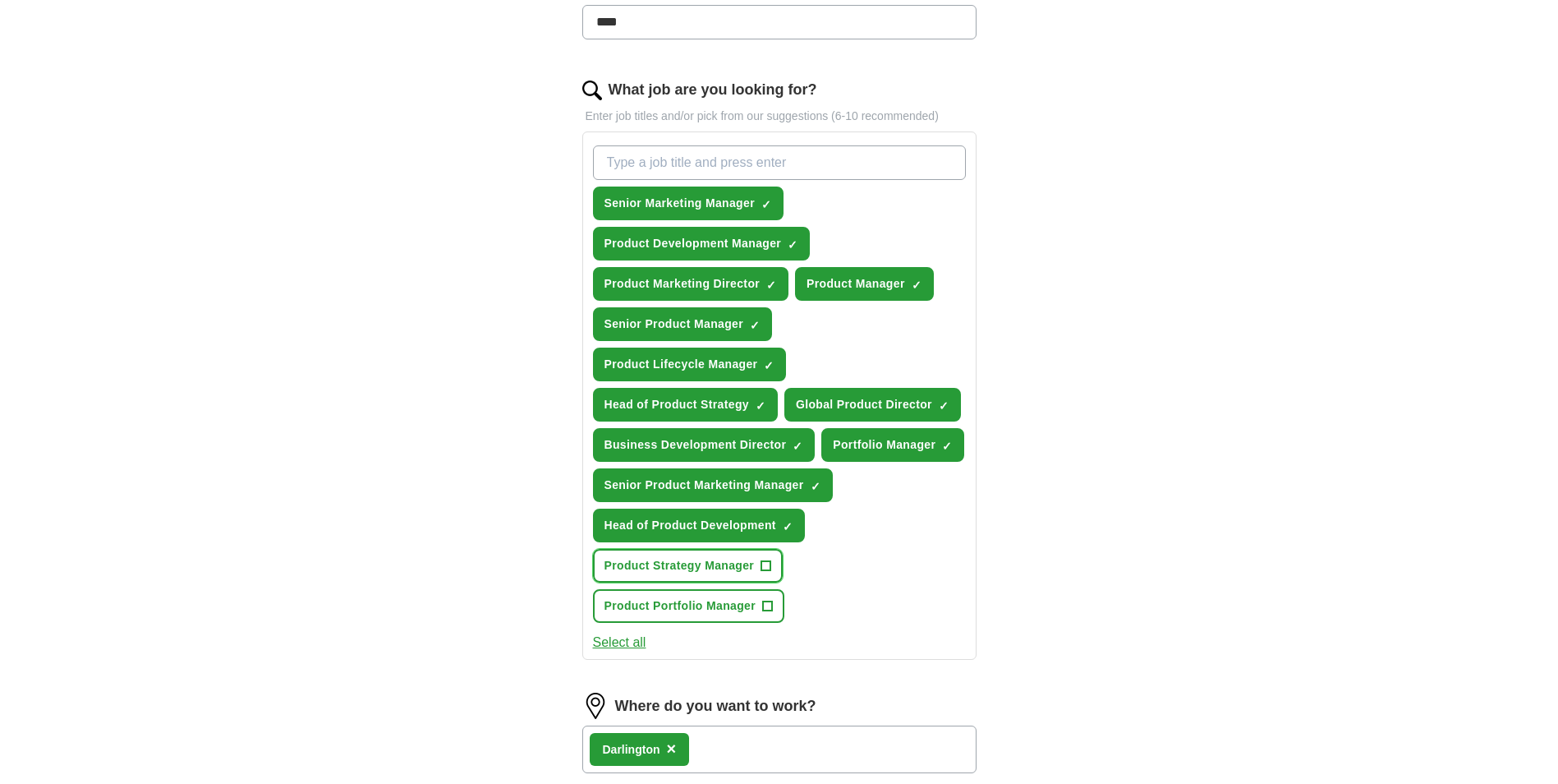
click at [777, 574] on button "Product Strategy Manager +" at bounding box center [688, 566] width 191 height 33
click at [760, 594] on button "Product Portfolio Manager +" at bounding box center [689, 606] width 192 height 33
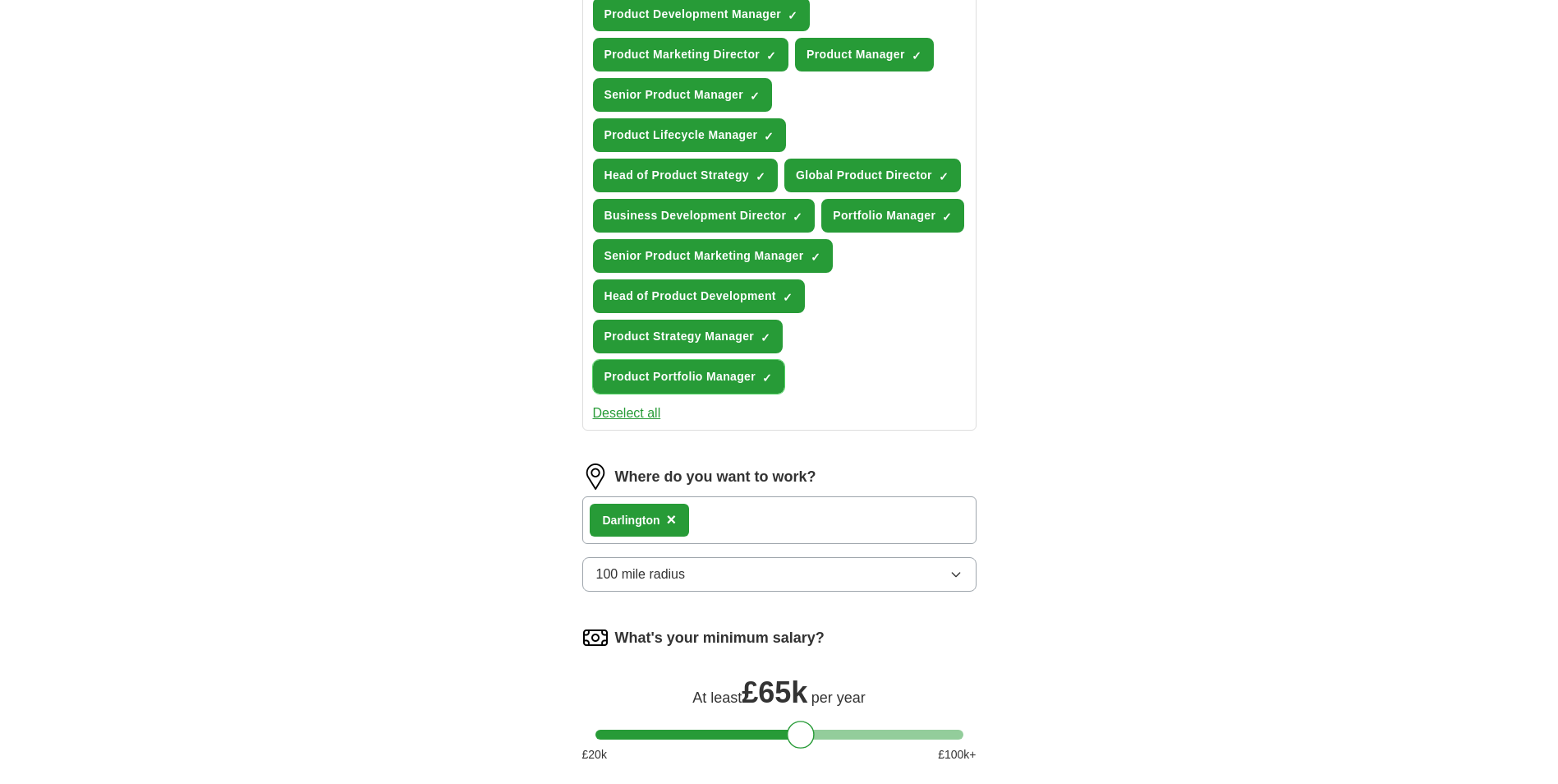
scroll to position [739, 0]
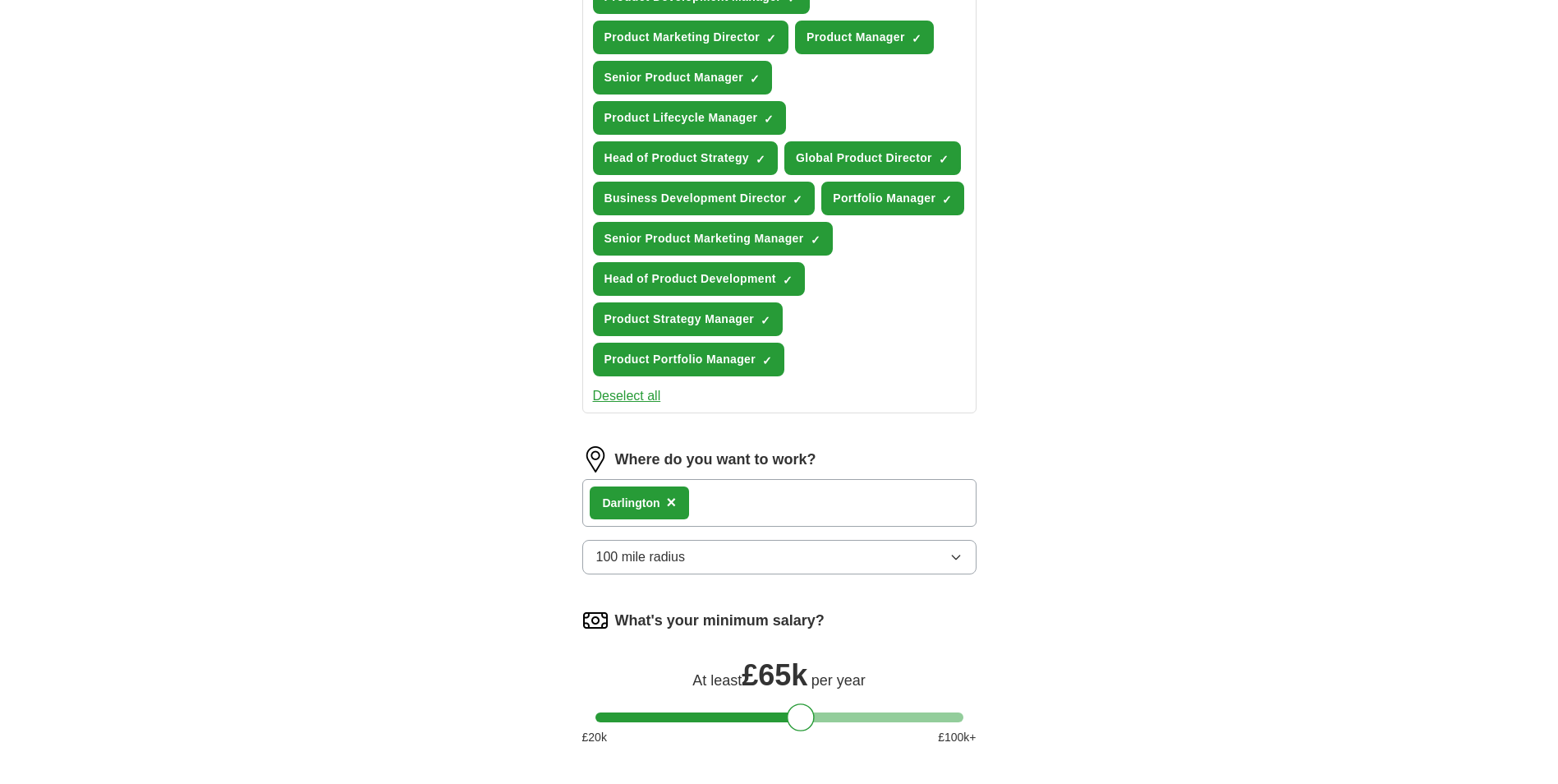
click at [1161, 608] on div "ApplyIQ Let ApplyIQ do the hard work of searching and applying for jobs. Just t…" at bounding box center [780, 104] width 1051 height 1586
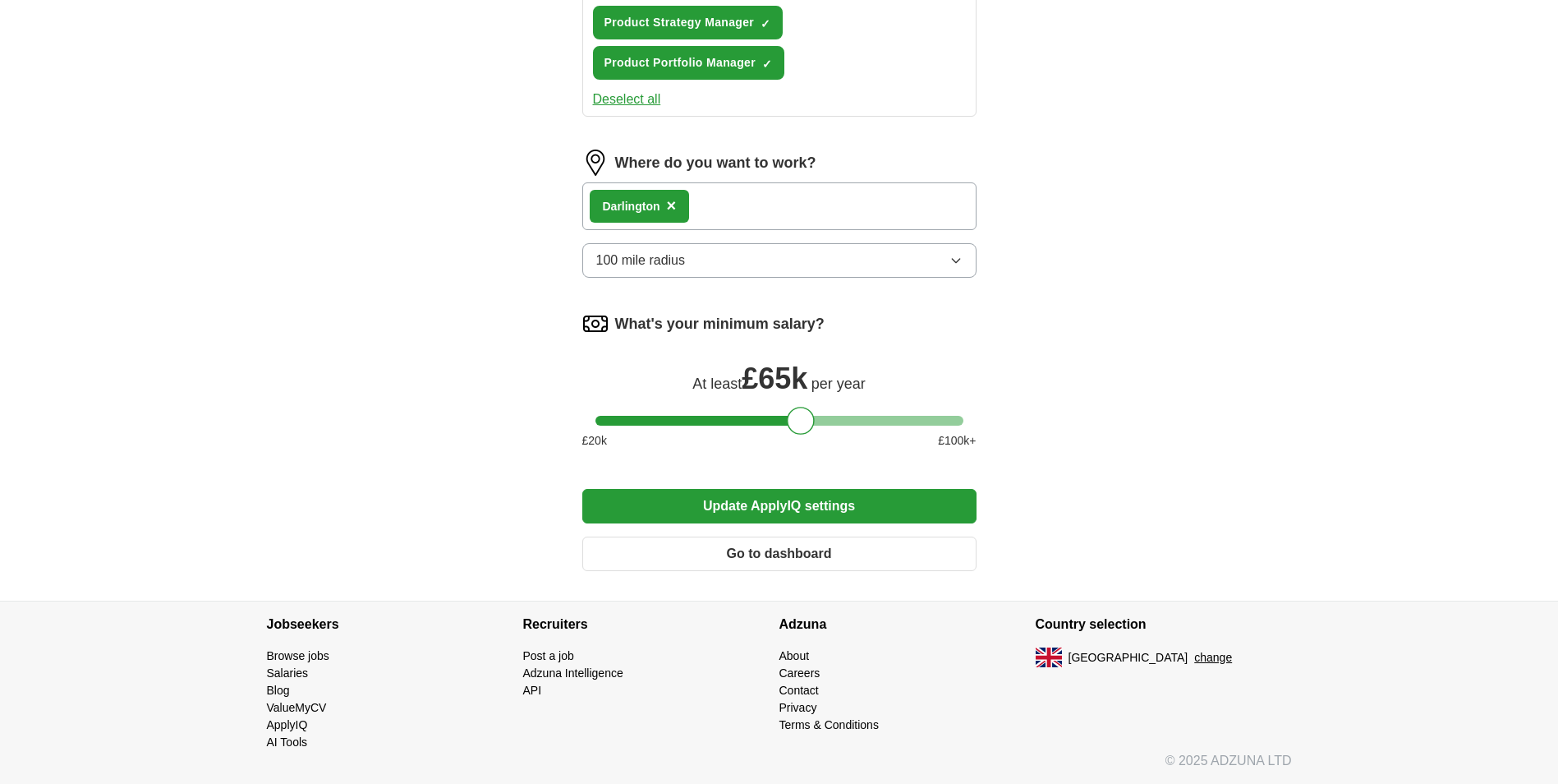
click at [821, 506] on button "Update ApplyIQ settings" at bounding box center [779, 506] width 394 height 34
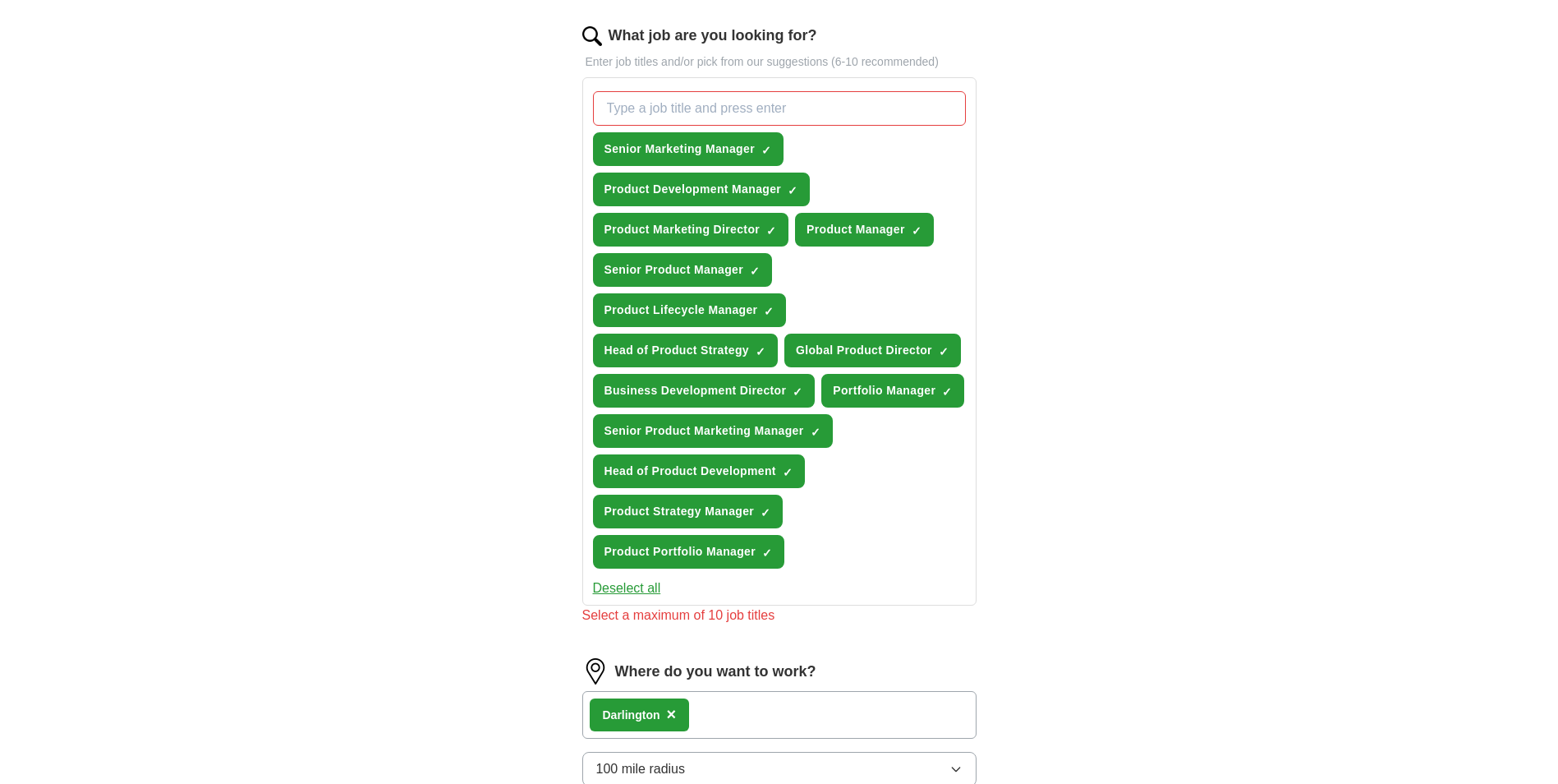
scroll to position [543, 0]
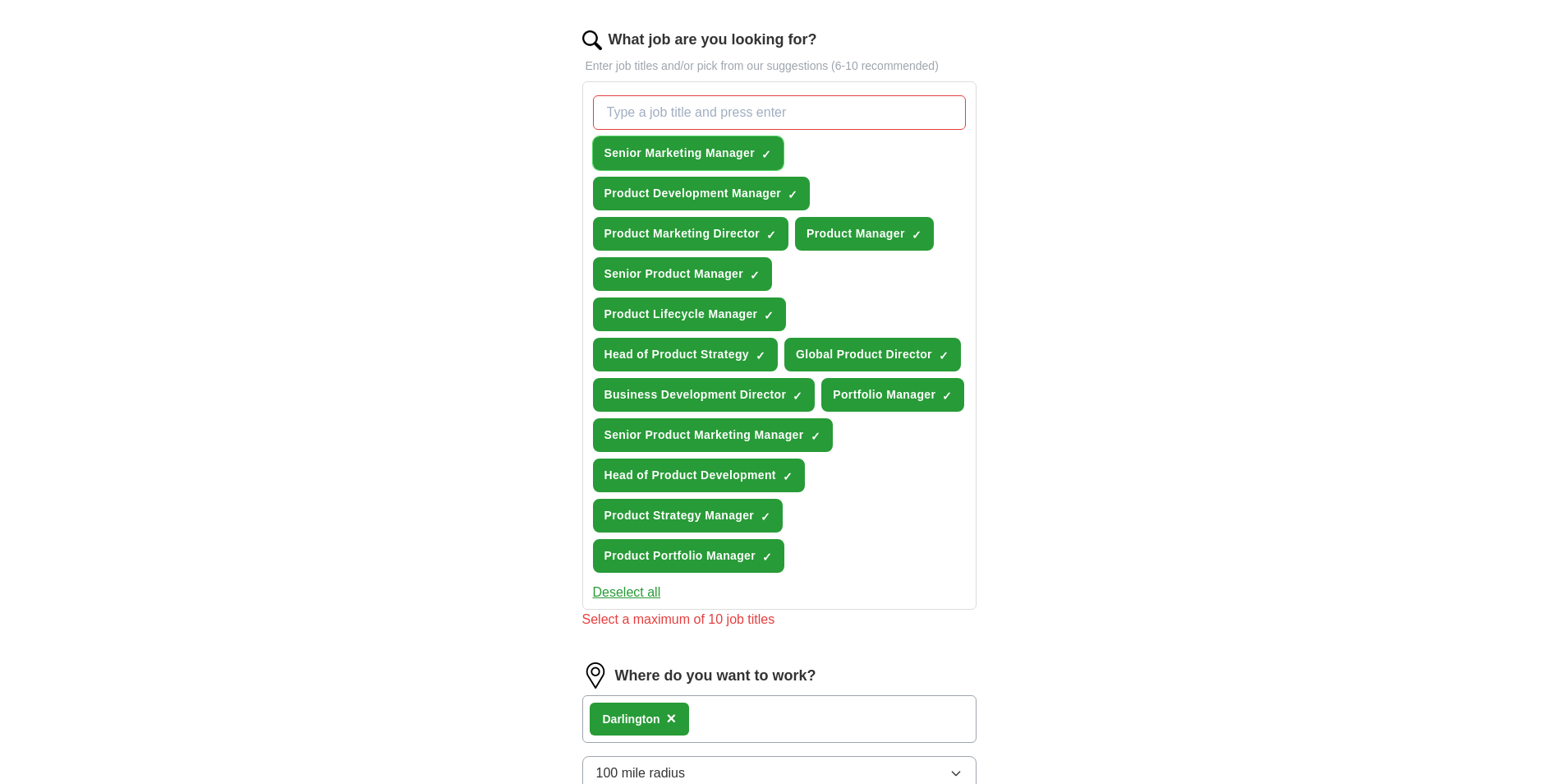
click at [761, 147] on button "Senior Marketing Manager ✓ ×" at bounding box center [688, 153] width 191 height 33
click at [772, 563] on button "Product Portfolio Manager ✓ ×" at bounding box center [689, 556] width 192 height 33
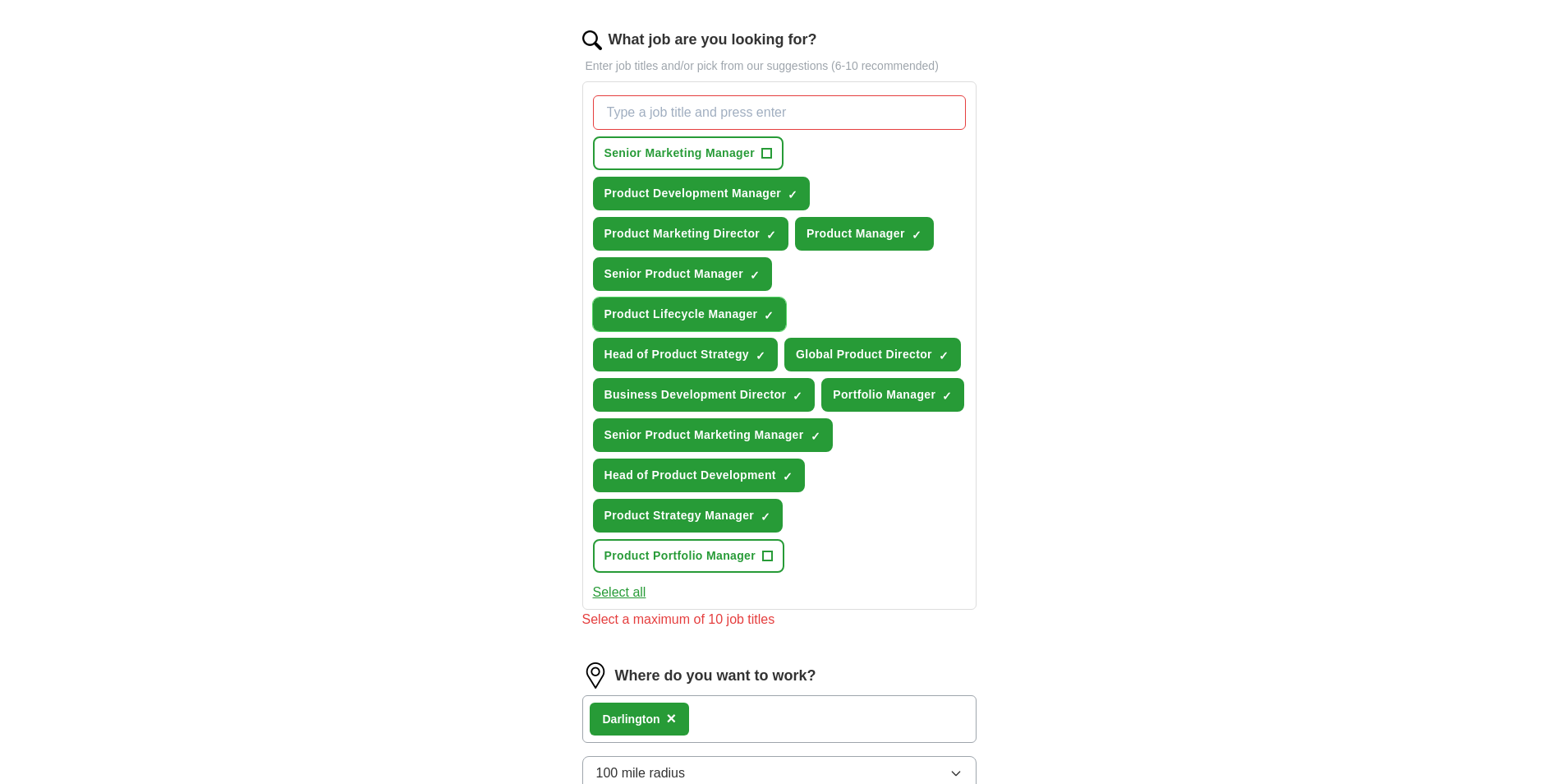
click at [775, 315] on span "✓ ×" at bounding box center [769, 315] width 11 height 10
click at [759, 519] on button "Product Strategy Manager ✓ ×" at bounding box center [688, 515] width 191 height 33
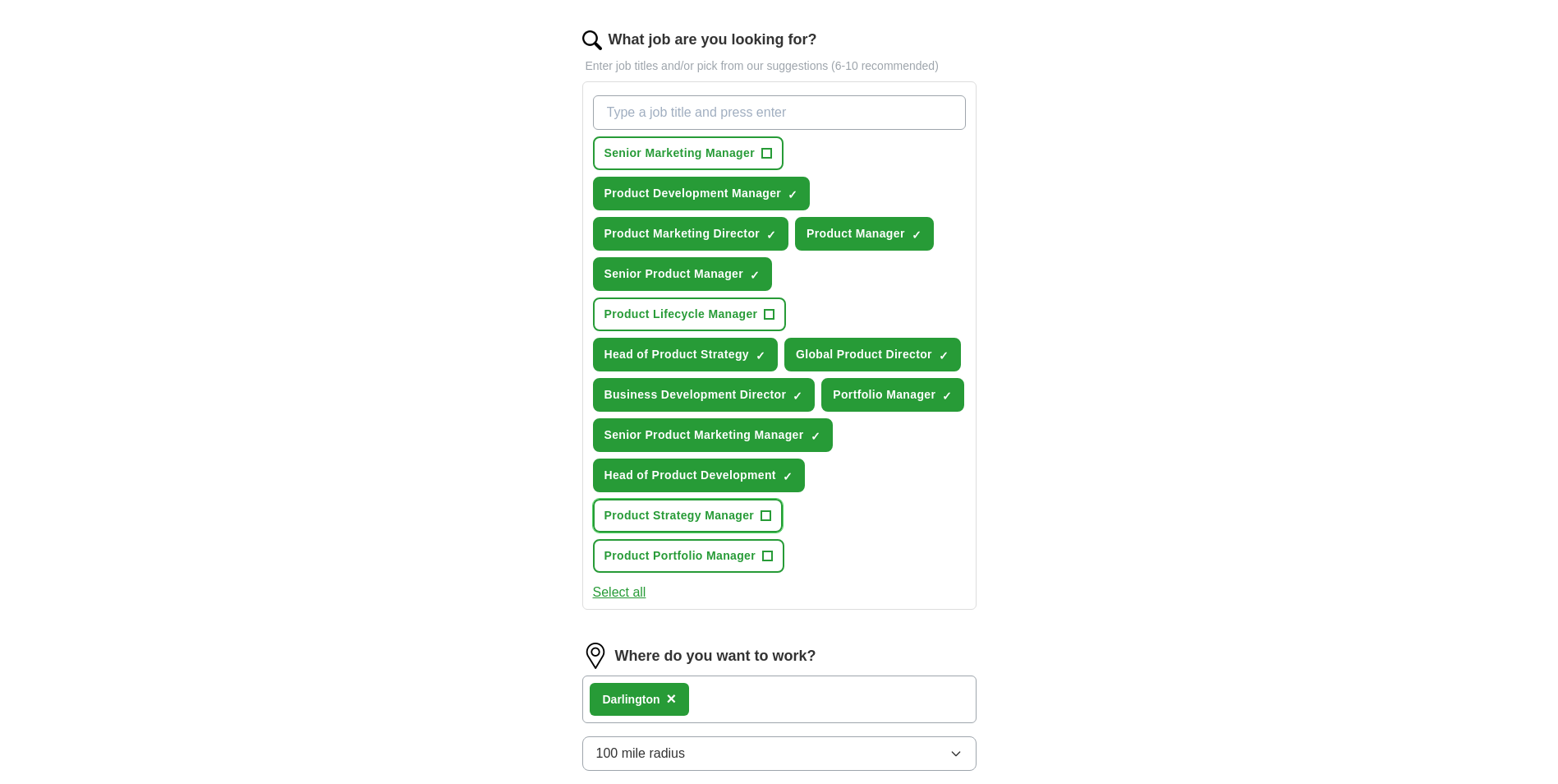
scroll to position [1036, 0]
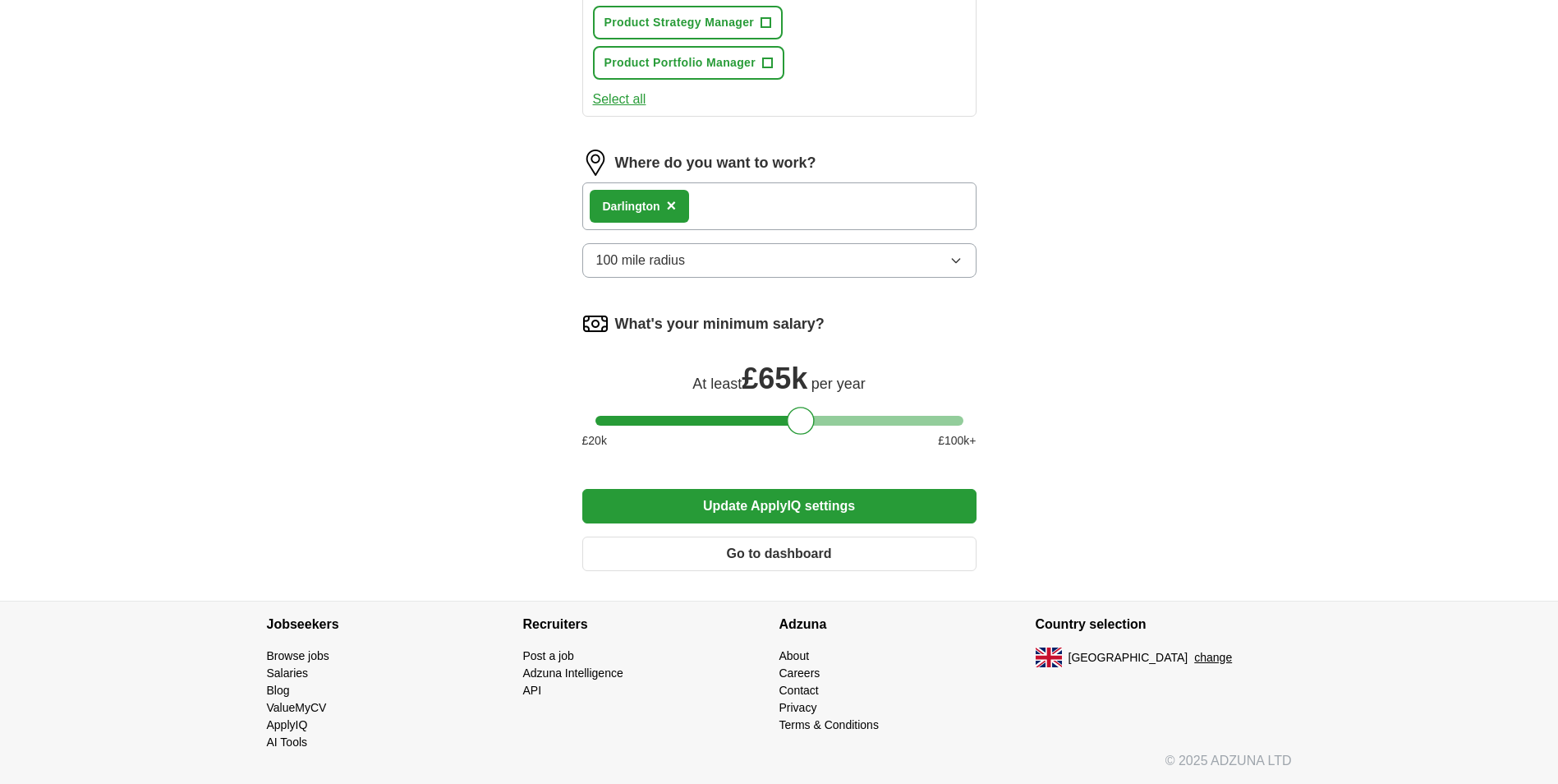
click at [809, 512] on button "Update ApplyIQ settings" at bounding box center [779, 506] width 394 height 34
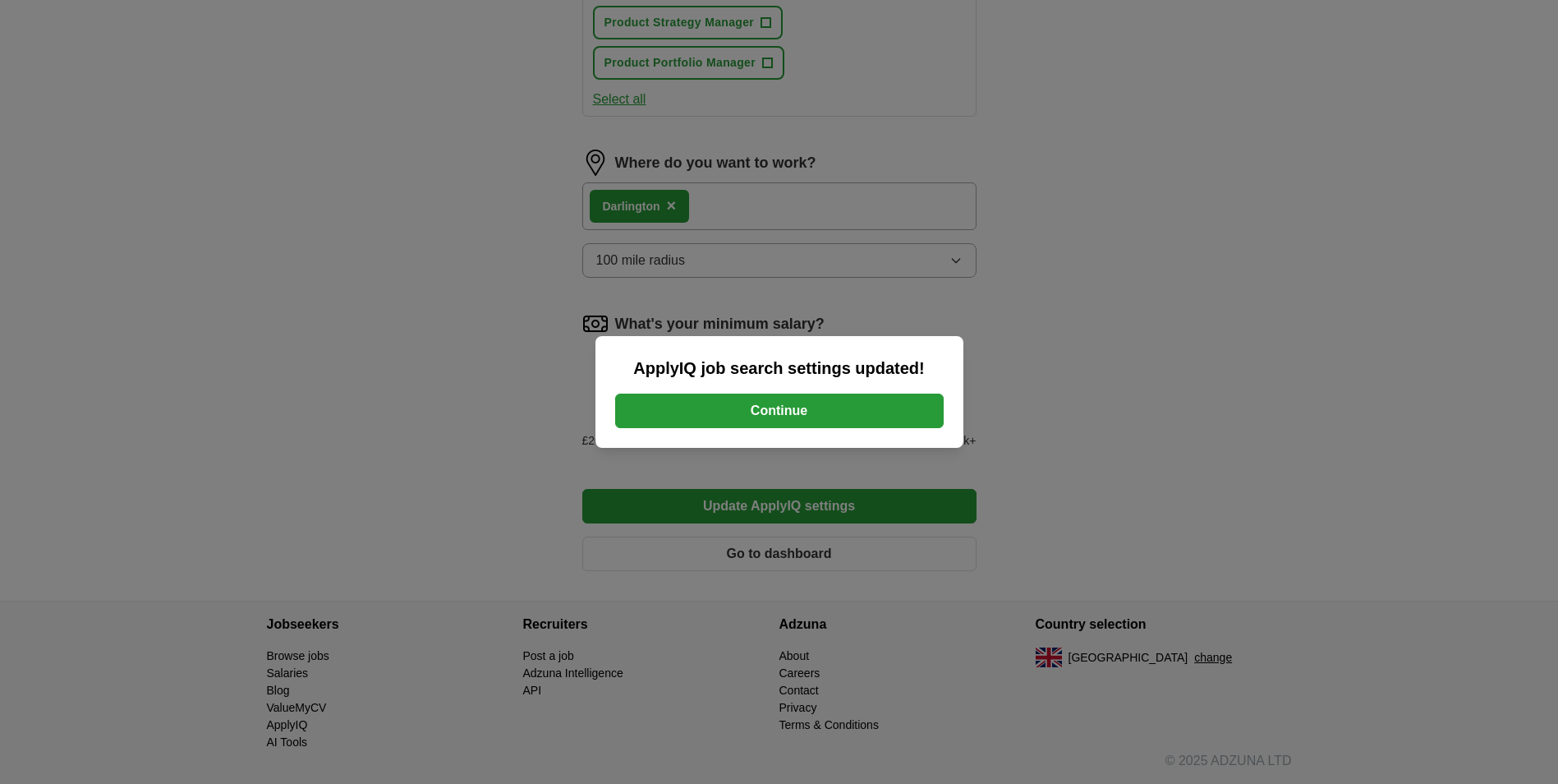
click at [805, 414] on button "Continue" at bounding box center [779, 410] width 328 height 34
